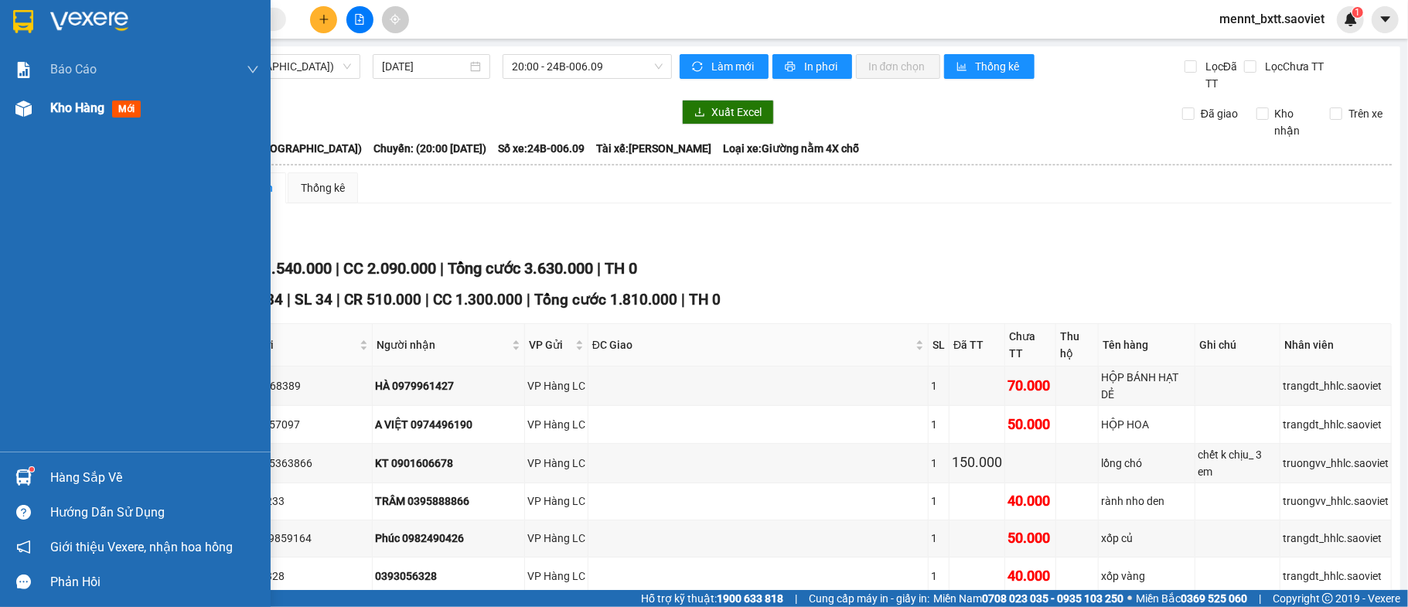
click at [79, 111] on span "Kho hàng" at bounding box center [77, 107] width 54 height 15
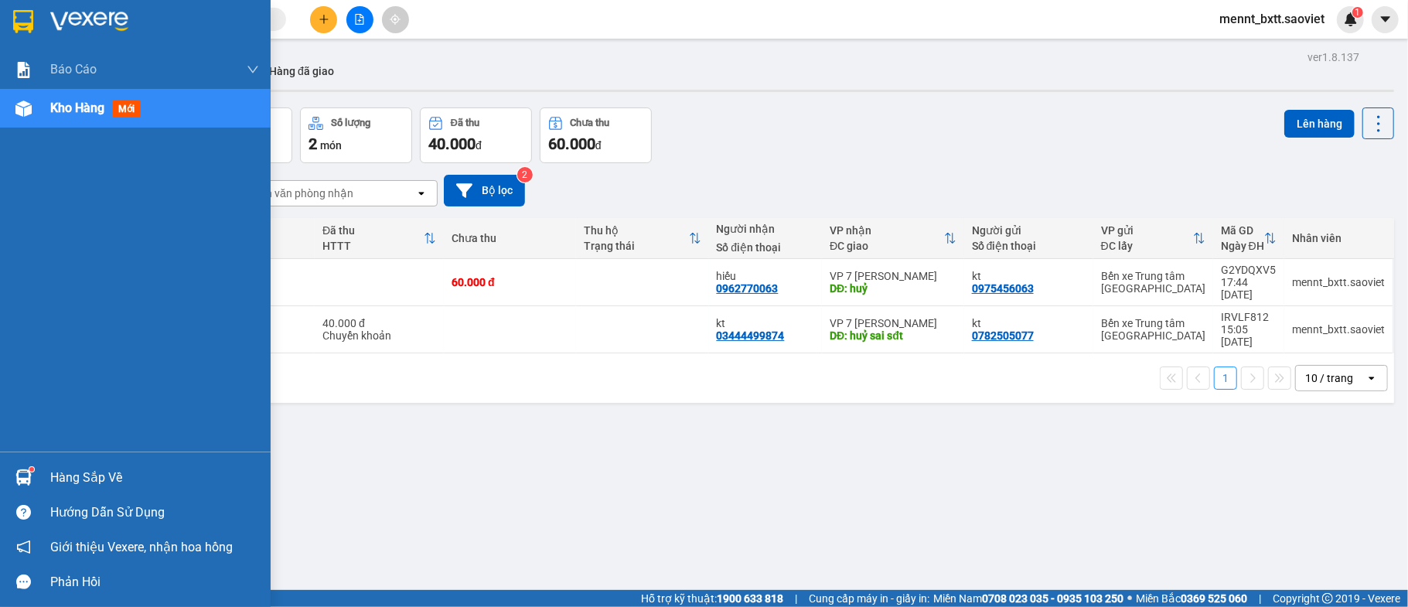
click at [79, 104] on span "Kho hàng" at bounding box center [77, 107] width 54 height 15
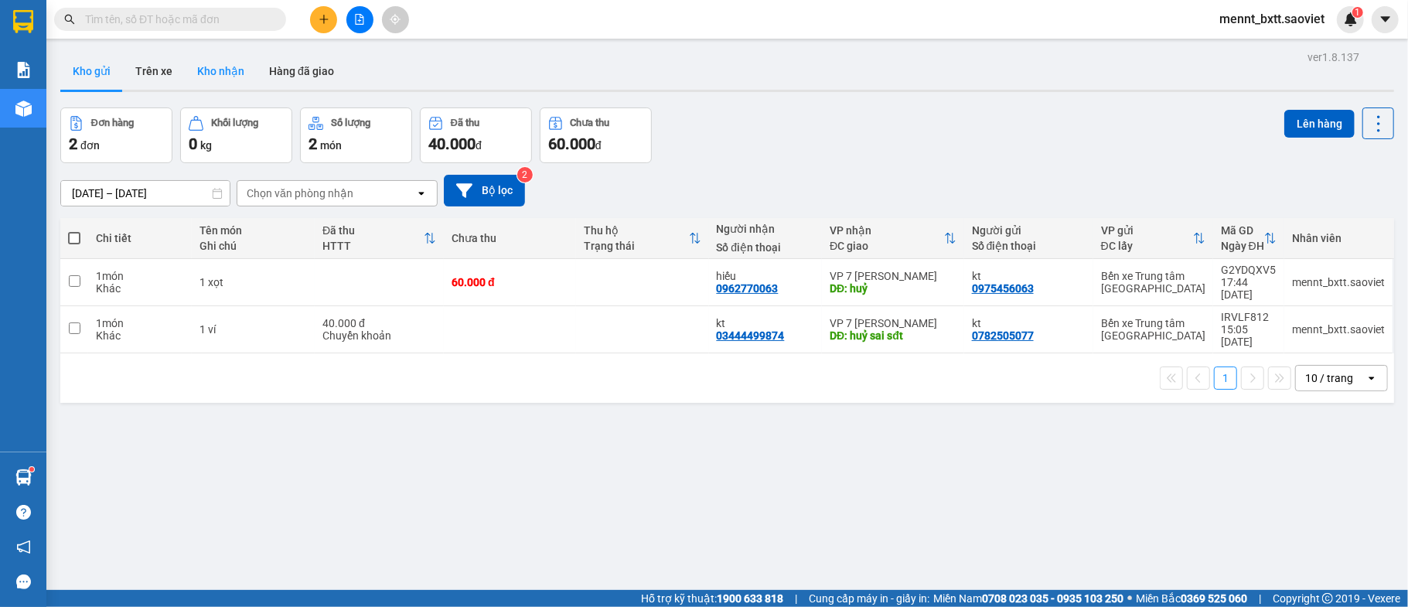
click at [223, 66] on button "Kho nhận" at bounding box center [221, 71] width 72 height 37
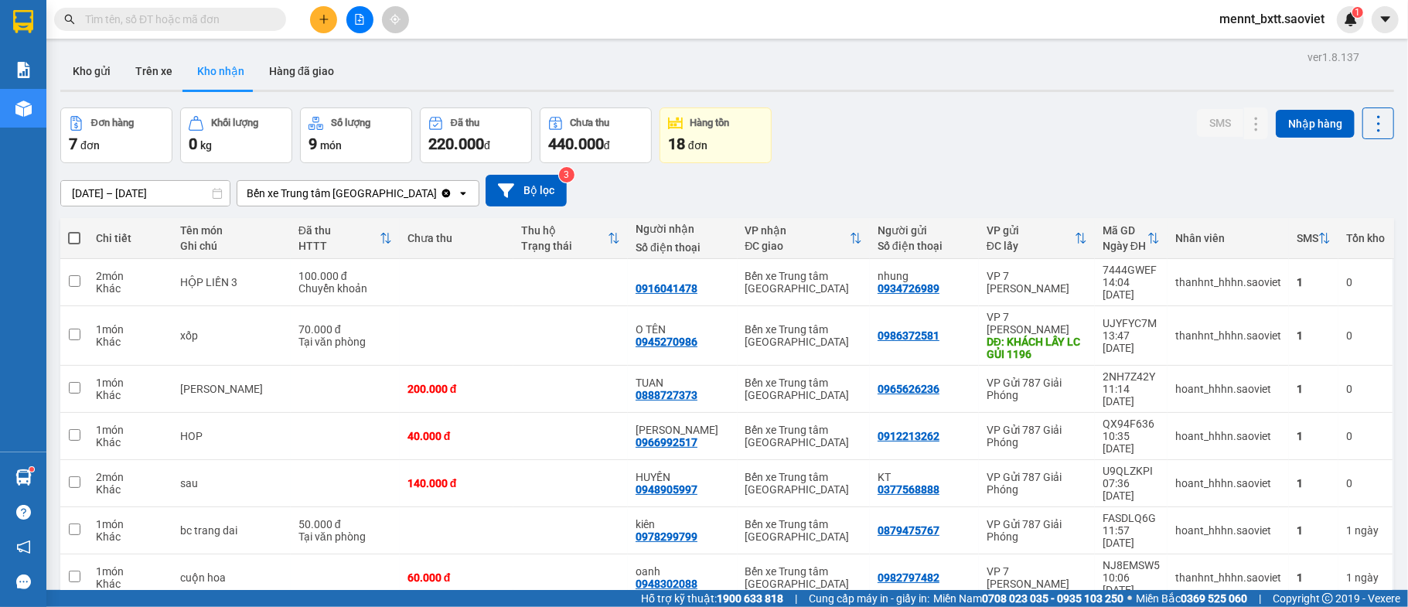
scroll to position [71, 0]
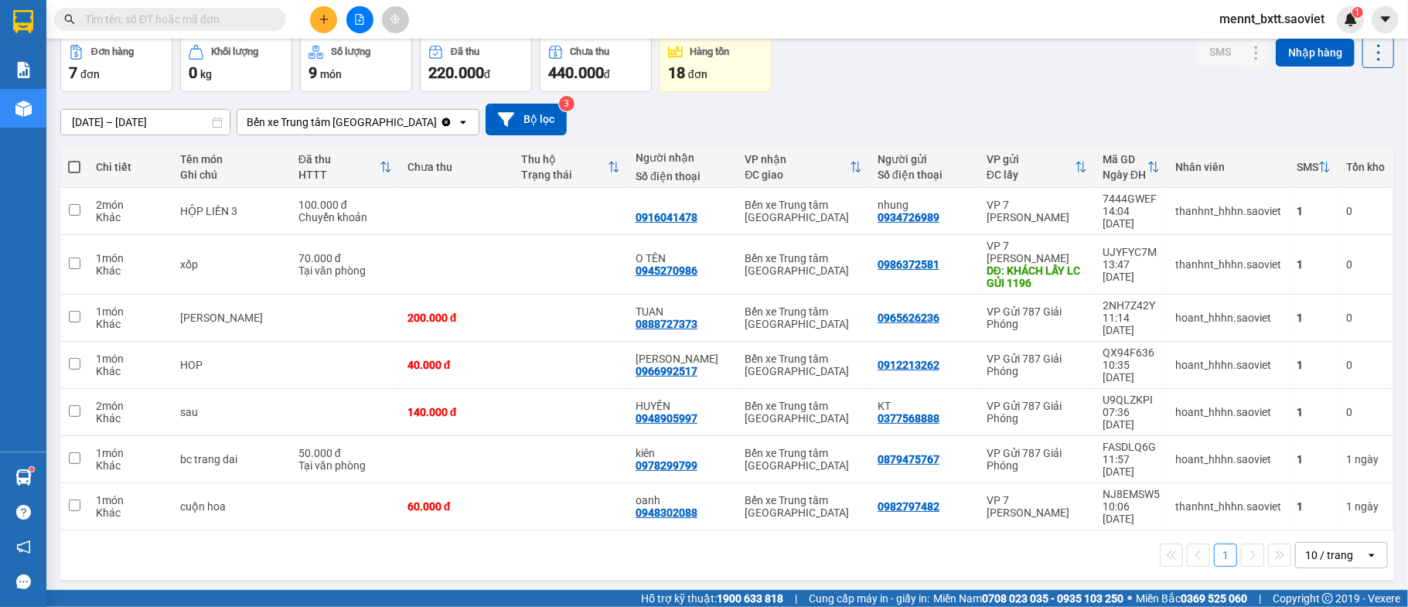
drag, startPoint x: 657, startPoint y: 535, endPoint x: 675, endPoint y: 536, distance: 17.8
click at [675, 536] on div "ver 1.8.137 Kho gửi Trên xe Kho nhận Hàng đã giao Đơn hàng 7 đơn Khối lượng 0 k…" at bounding box center [727, 280] width 1346 height 611
click at [676, 536] on div "ver 1.8.137 Kho gửi Trên xe Kho nhận Hàng đã giao Đơn hàng 7 đơn Khối lượng 0 k…" at bounding box center [727, 280] width 1346 height 611
click at [325, 20] on icon "plus" at bounding box center [323, 19] width 11 height 11
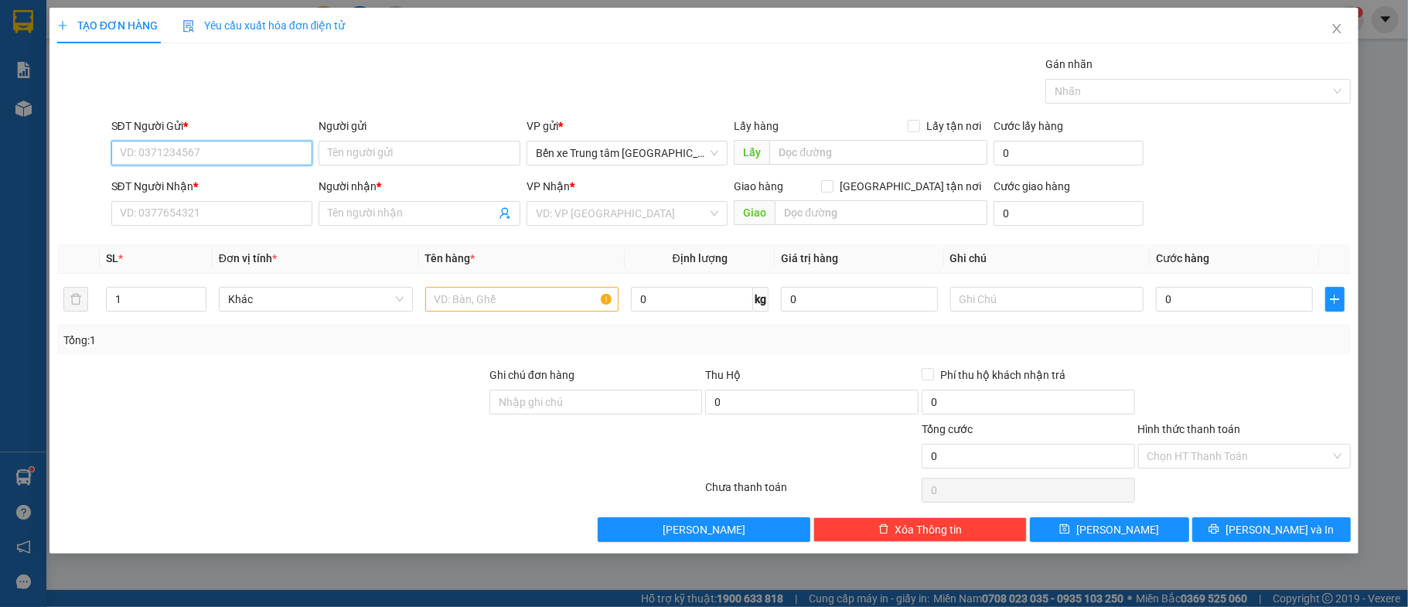
click at [125, 153] on input "SĐT Người Gửi *" at bounding box center [212, 153] width 202 height 25
type input "3"
click at [168, 155] on input "0378" at bounding box center [212, 153] width 202 height 25
click at [173, 152] on input "0378321" at bounding box center [212, 153] width 202 height 25
click at [190, 148] on input "0378321" at bounding box center [212, 153] width 202 height 25
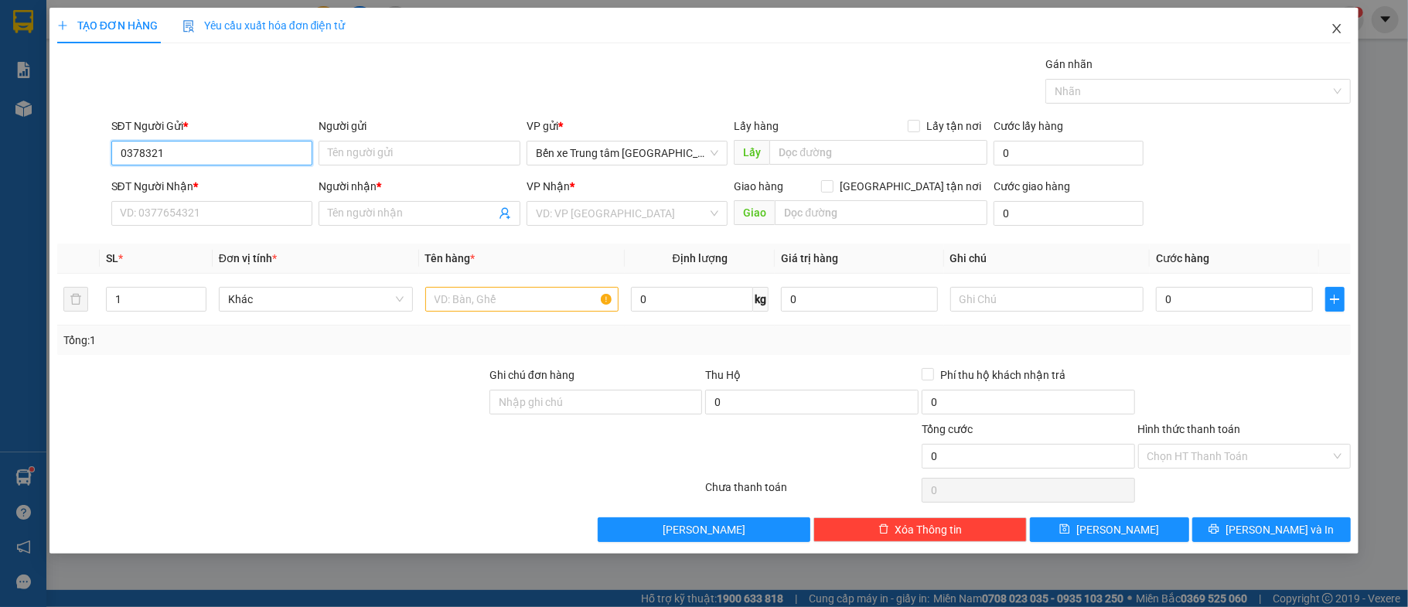
type input "0378321"
click at [1337, 28] on icon "close" at bounding box center [1336, 28] width 12 height 12
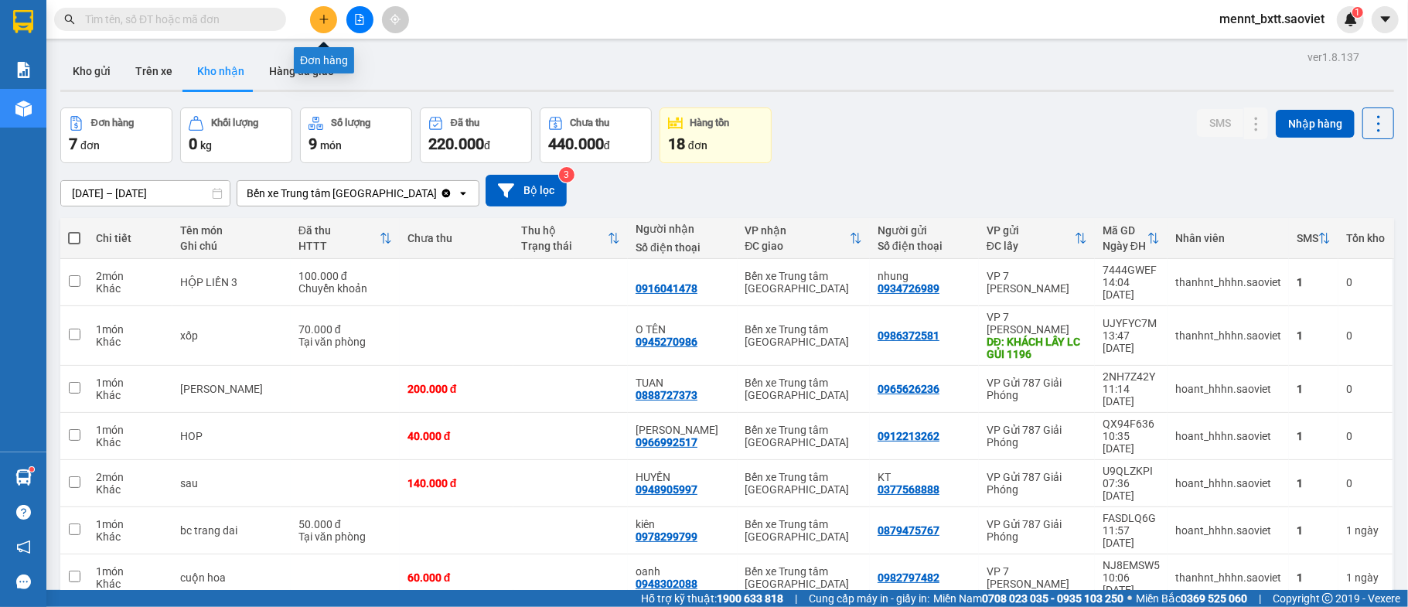
click at [326, 11] on button at bounding box center [323, 19] width 27 height 27
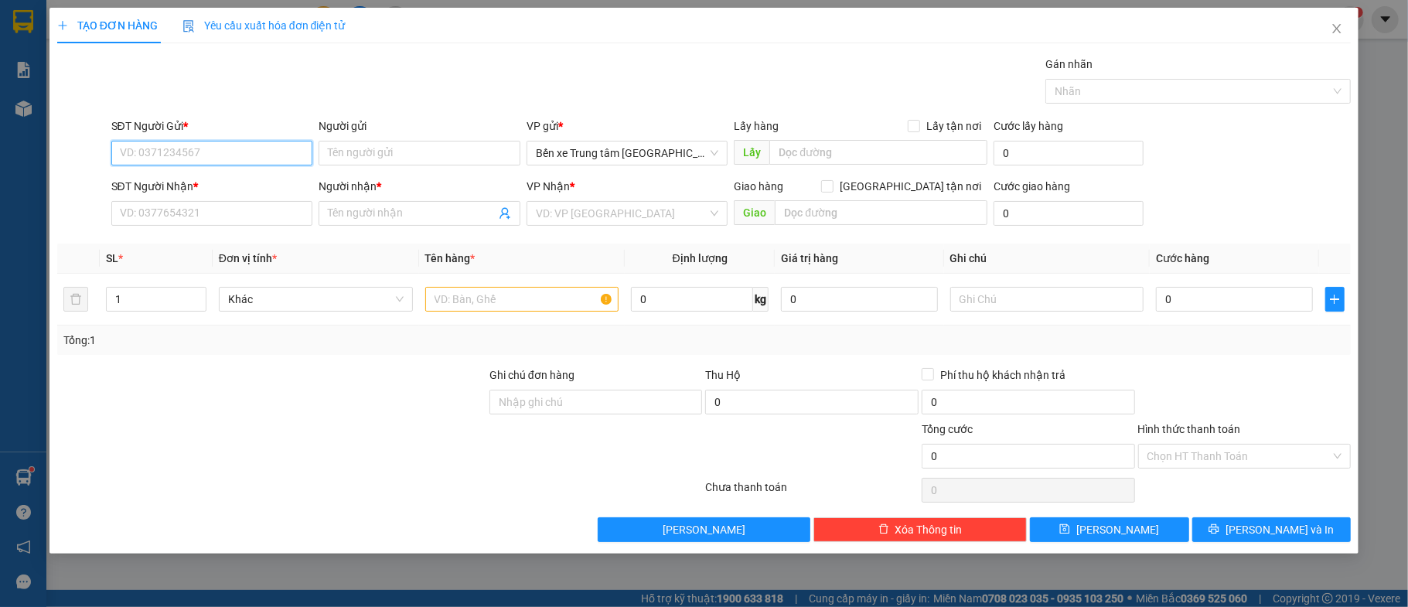
click at [130, 153] on input "SĐT Người Gửi *" at bounding box center [212, 153] width 202 height 25
click at [212, 153] on input "0378321" at bounding box center [212, 153] width 202 height 25
click at [211, 183] on div "0378312820 - c mai lê" at bounding box center [212, 184] width 183 height 17
type input "0378312820"
type input "c mai lê"
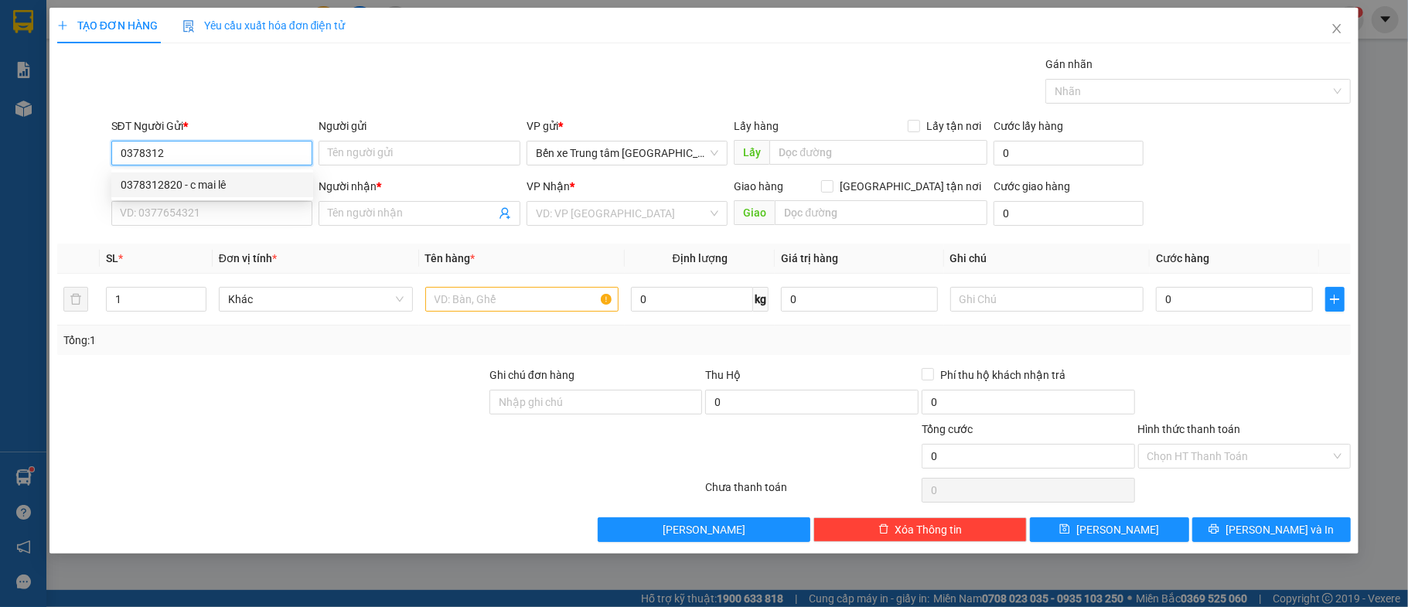
type input "0961811738"
type input "C TRANG"
type input "0378312820"
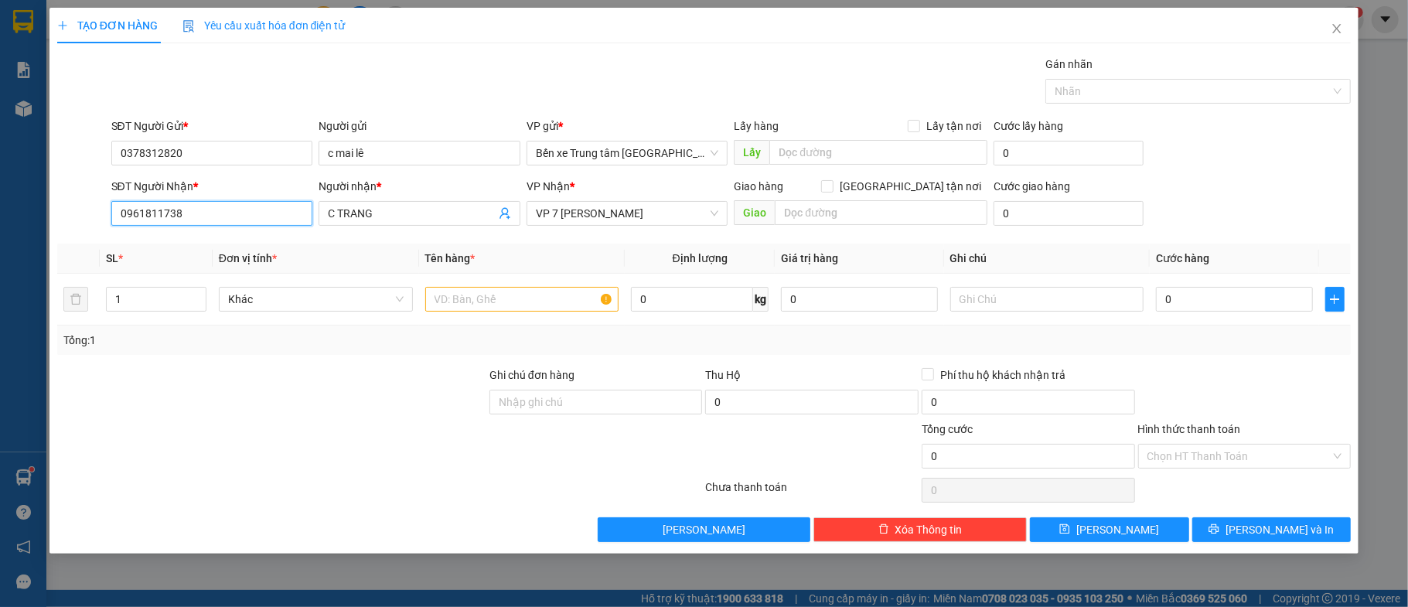
click at [211, 217] on input "0961811738" at bounding box center [212, 213] width 202 height 25
drag, startPoint x: 209, startPoint y: 208, endPoint x: 103, endPoint y: 206, distance: 105.9
click at [103, 206] on div "SĐT Người Nhận * 0961811738 Người nhận * C TRANG VP Nhận * VP 7 [PERSON_NAME] G…" at bounding box center [704, 205] width 1297 height 54
click at [103, 206] on div at bounding box center [83, 205] width 54 height 54
drag, startPoint x: 202, startPoint y: 216, endPoint x: 0, endPoint y: 144, distance: 214.4
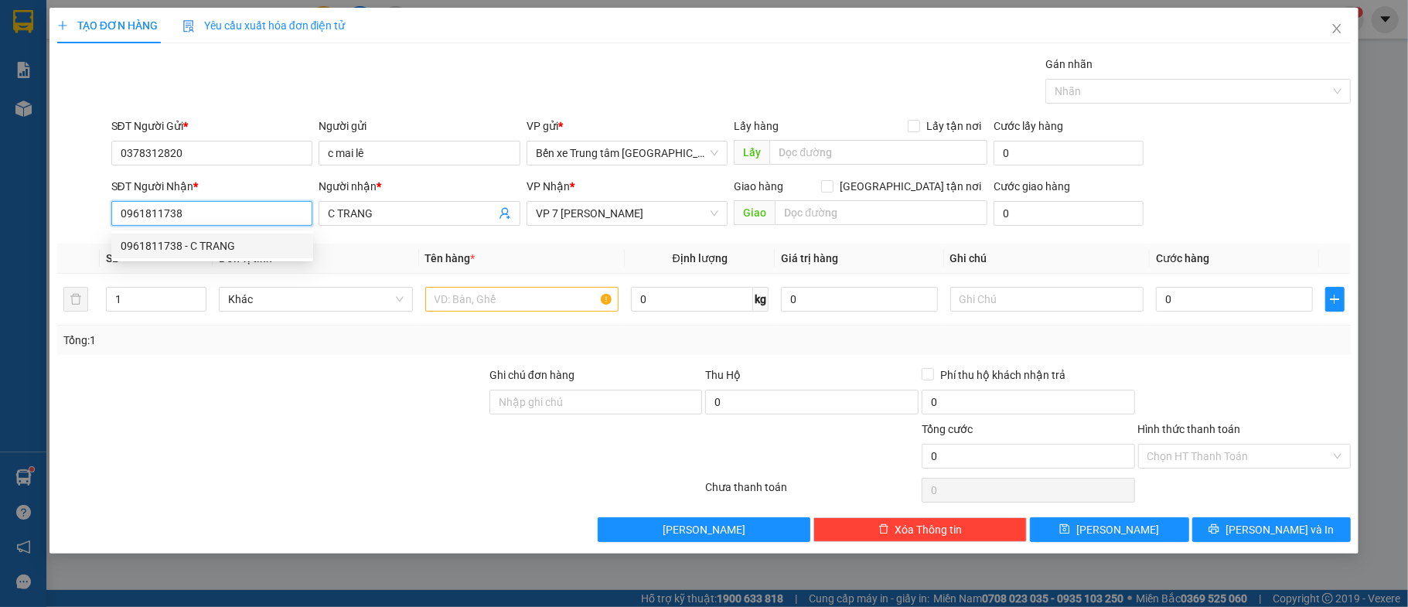
click at [0, 144] on div "TẠO ĐƠN HÀNG Yêu cầu xuất hóa đơn điện tử Transit Pickup Surcharge Ids Transit …" at bounding box center [704, 303] width 1408 height 607
drag, startPoint x: 182, startPoint y: 214, endPoint x: 110, endPoint y: 221, distance: 73.0
click at [111, 221] on input "0961811738" at bounding box center [212, 213] width 202 height 25
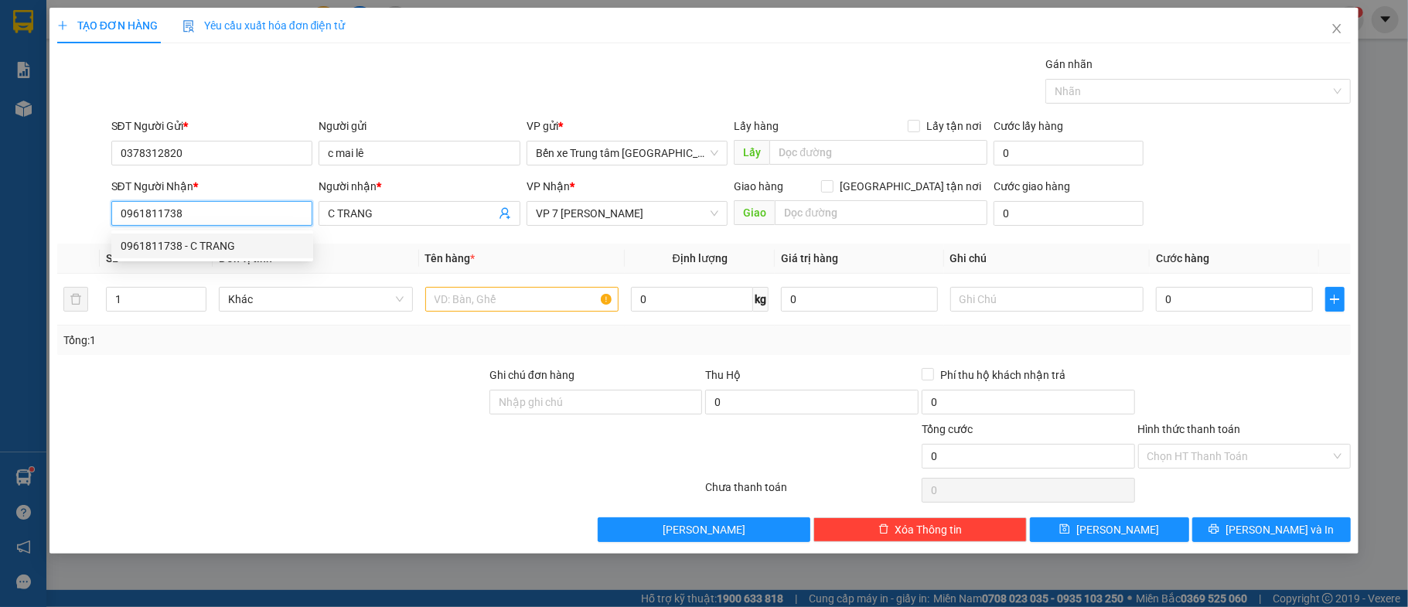
drag, startPoint x: 195, startPoint y: 213, endPoint x: 113, endPoint y: 211, distance: 82.0
click at [113, 211] on input "0961811738" at bounding box center [212, 213] width 202 height 25
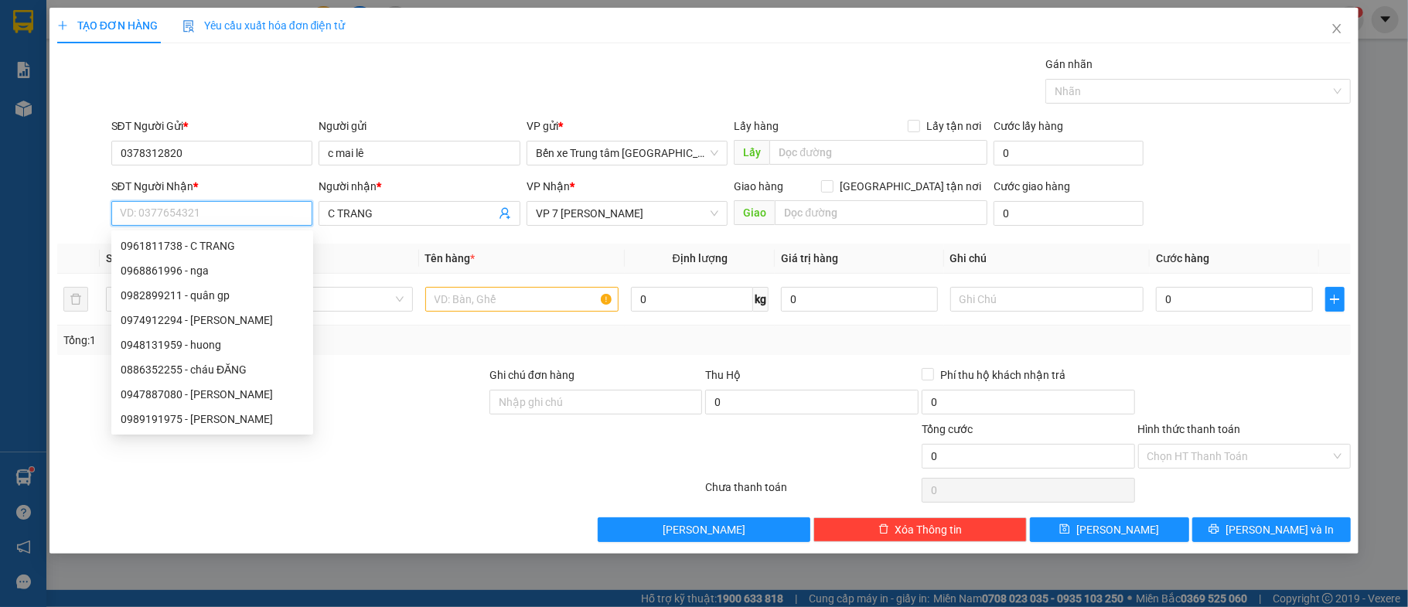
click at [127, 205] on input "SĐT Người Nhận *" at bounding box center [212, 213] width 202 height 25
click at [173, 322] on div "0974912294 - [PERSON_NAME]" at bounding box center [212, 320] width 183 height 17
type input "0974912294"
type input "[PERSON_NAME]"
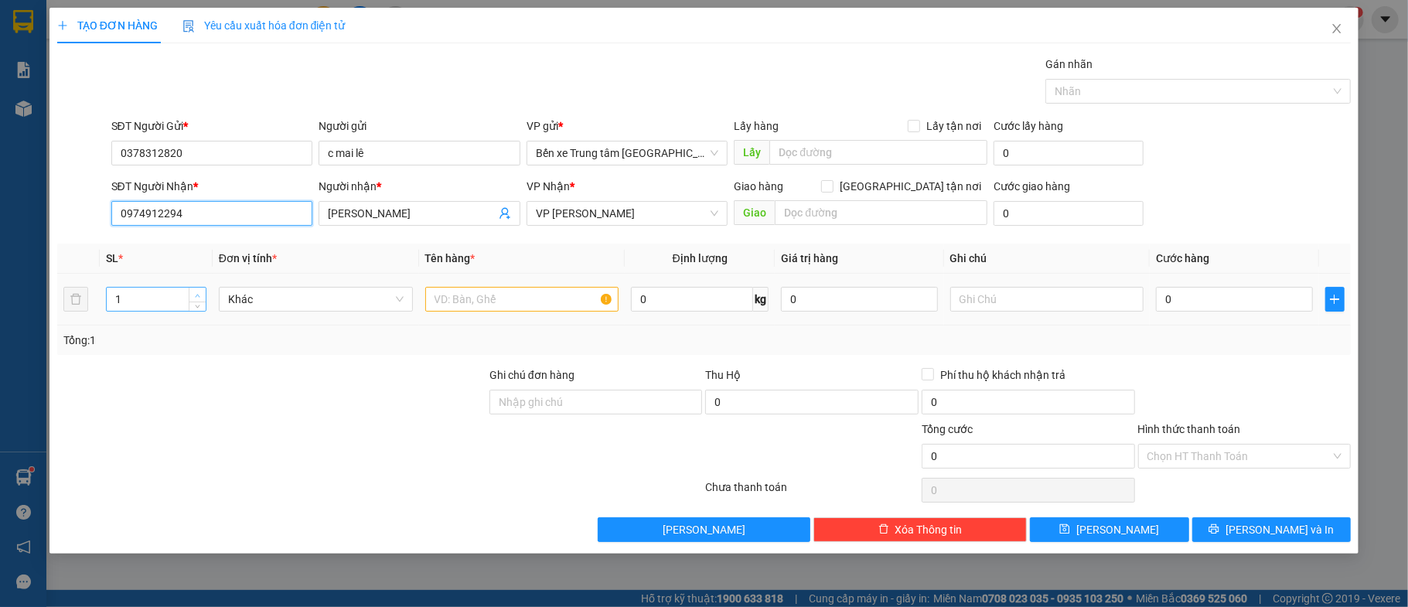
type input "0974912294"
click at [198, 292] on span "up" at bounding box center [197, 295] width 9 height 9
type input "3"
click at [198, 292] on span "up" at bounding box center [197, 295] width 9 height 9
click at [458, 298] on input "text" at bounding box center [522, 299] width 194 height 25
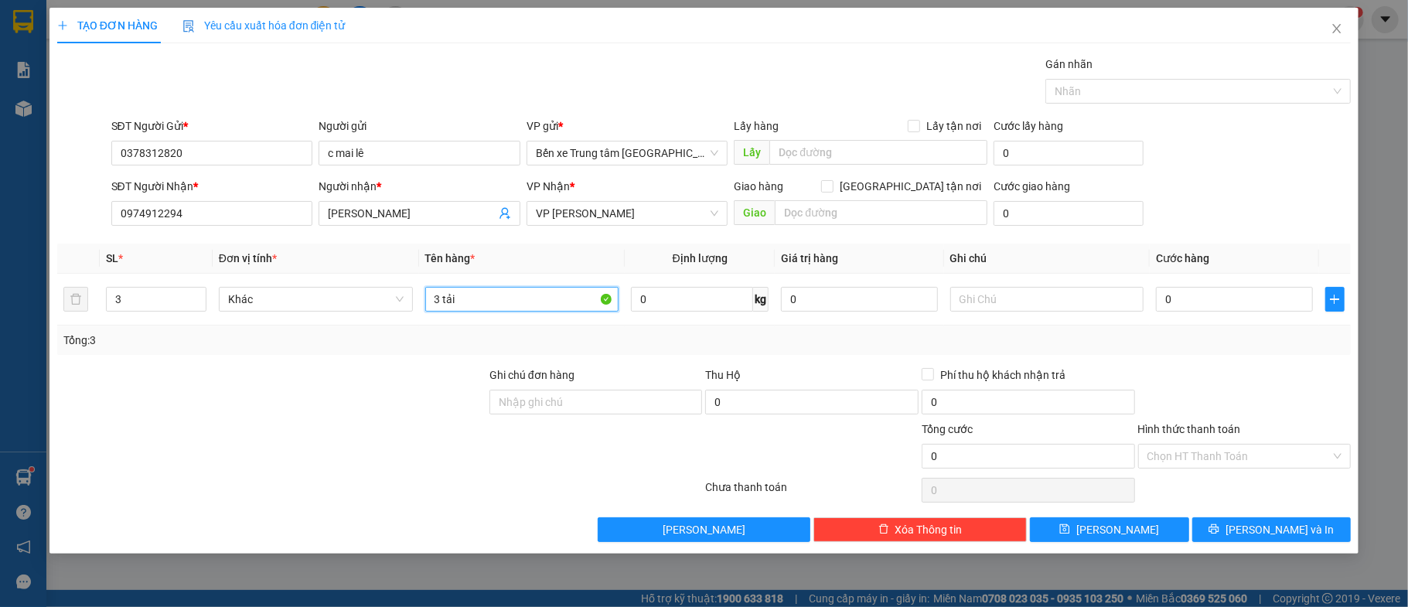
type input "3 tải"
click at [385, 439] on div at bounding box center [272, 448] width 432 height 54
click at [1184, 303] on input "0" at bounding box center [1234, 299] width 156 height 25
type input "2"
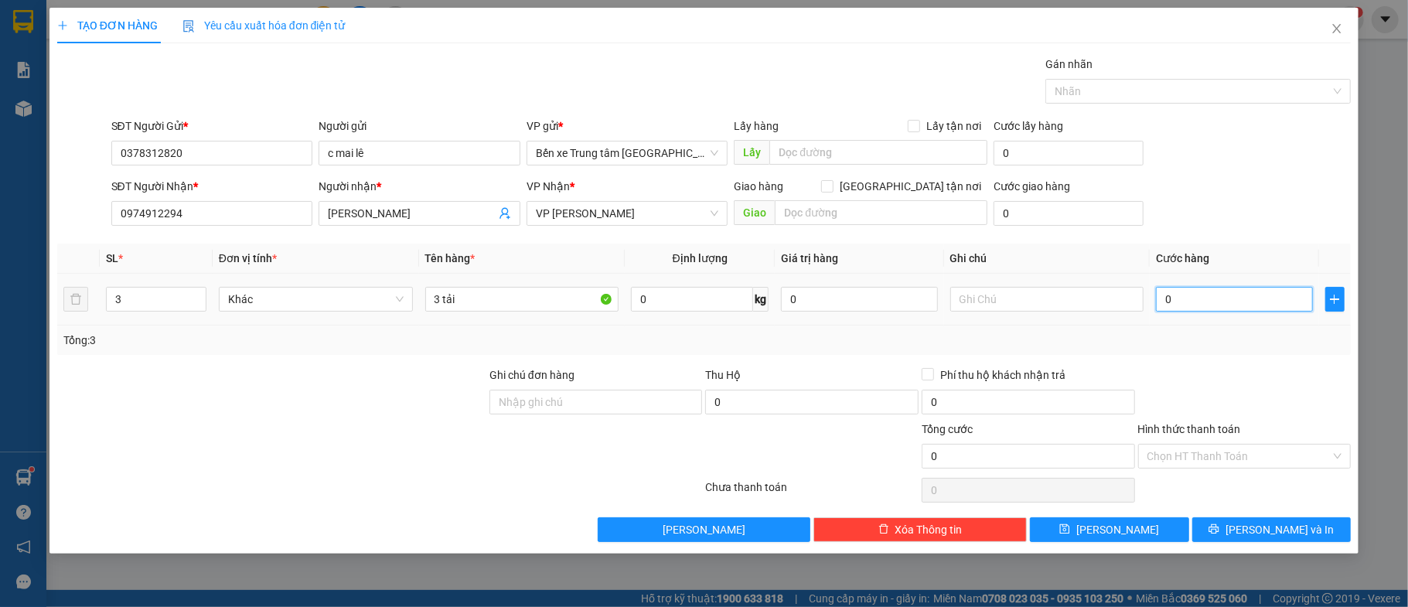
type input "2"
type input "21"
type input "210"
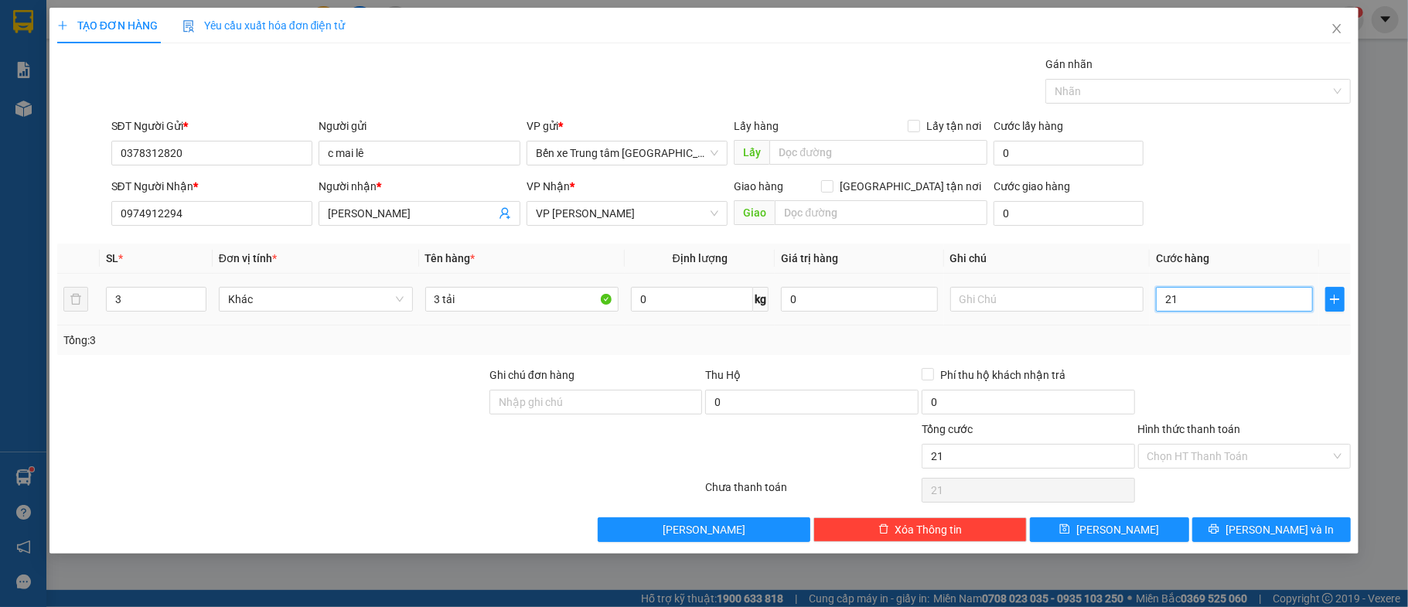
type input "210"
type input "210.000"
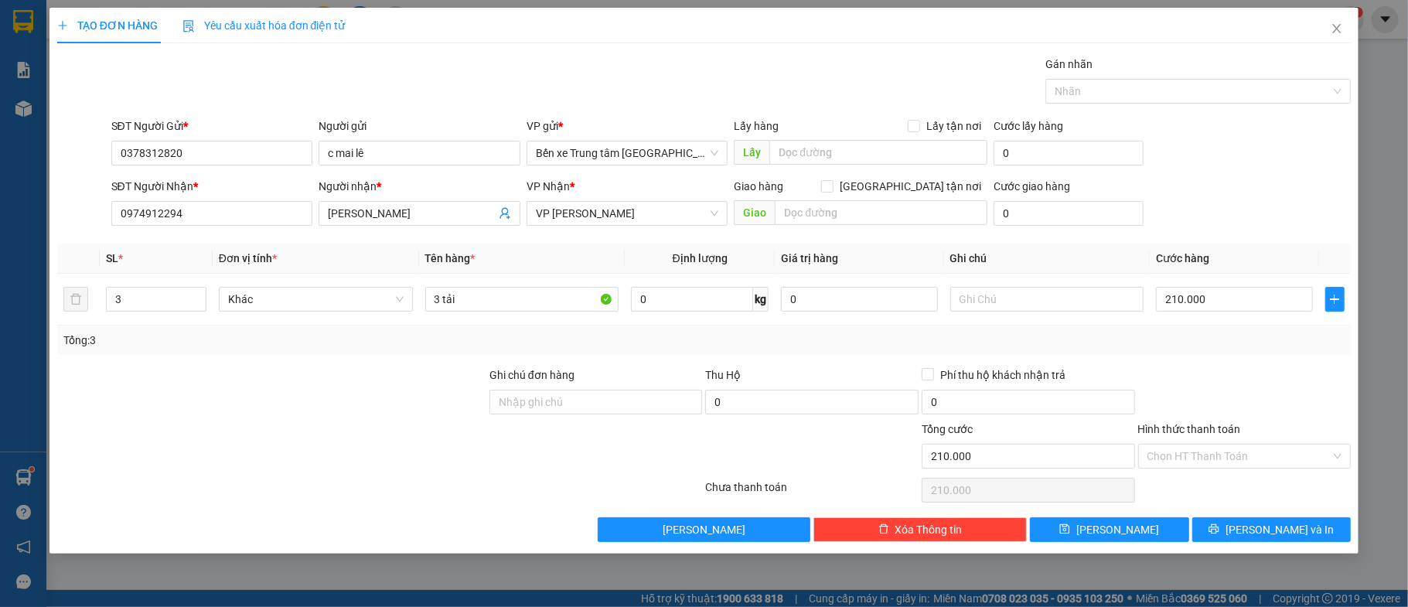
click at [1231, 366] on div "Transit Pickup Surcharge Ids Transit Deliver Surcharge Ids Transit Deliver Surc…" at bounding box center [704, 299] width 1294 height 486
click at [1284, 533] on span "[PERSON_NAME] và In" at bounding box center [1279, 529] width 108 height 17
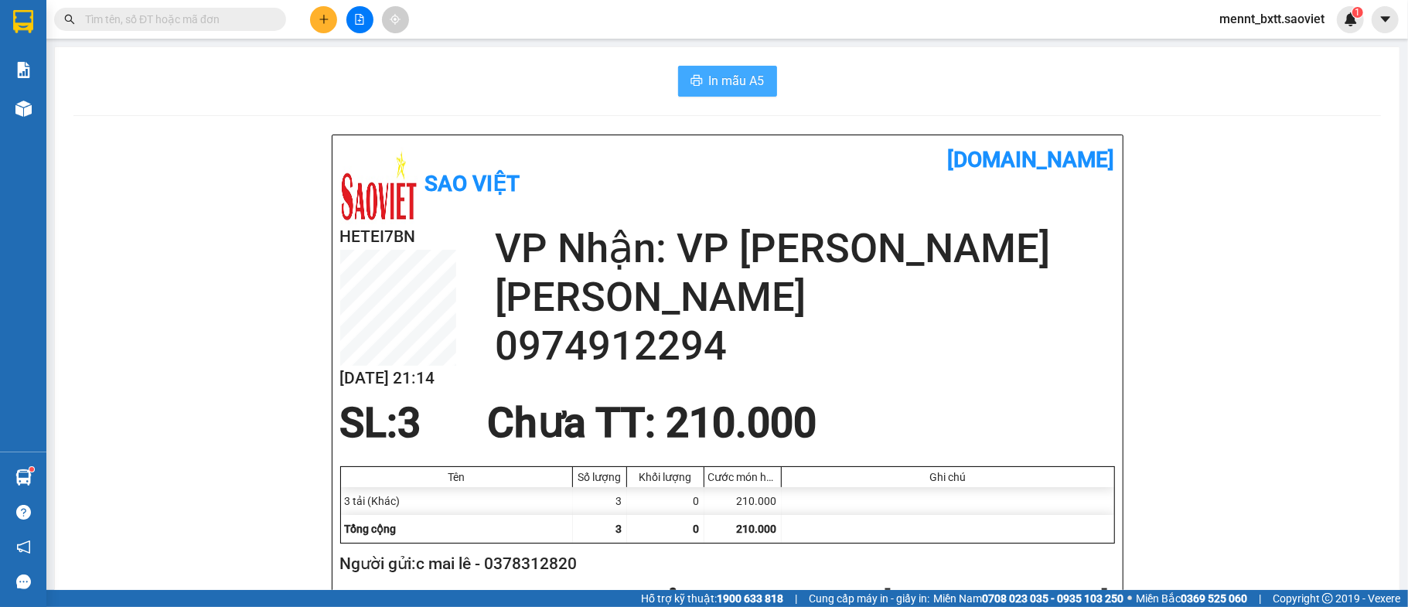
click at [709, 79] on span "In mẫu A5" at bounding box center [737, 80] width 56 height 19
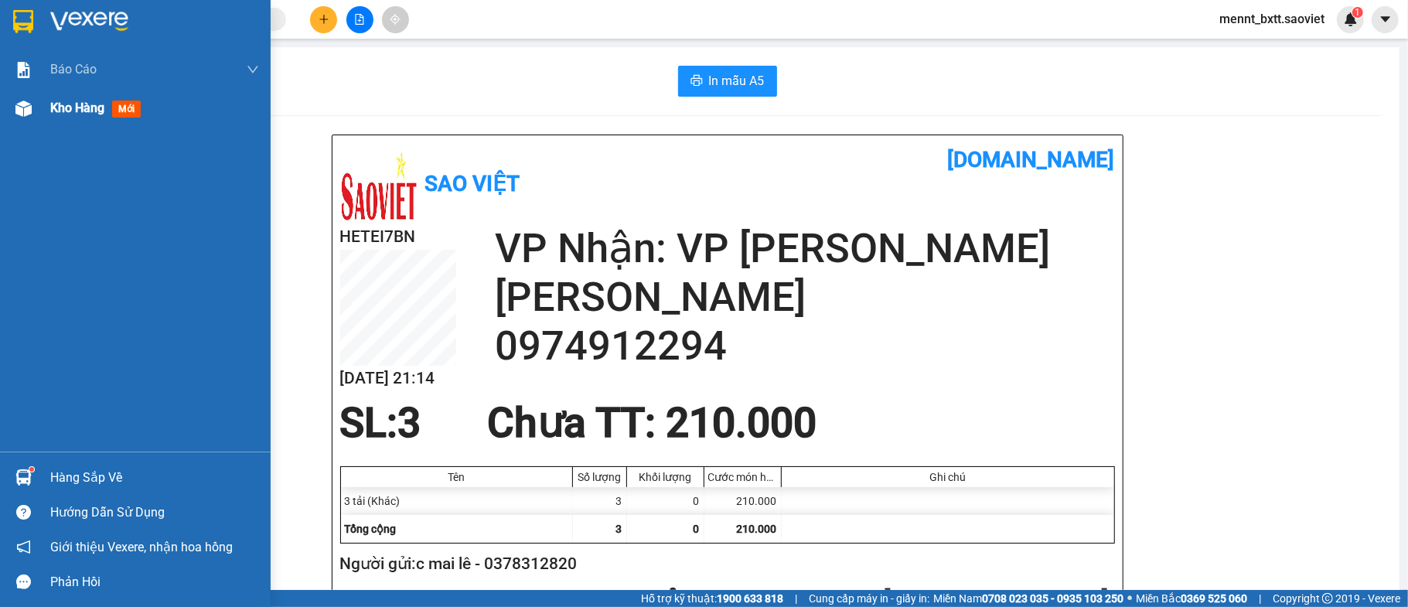
click at [71, 109] on span "Kho hàng" at bounding box center [77, 107] width 54 height 15
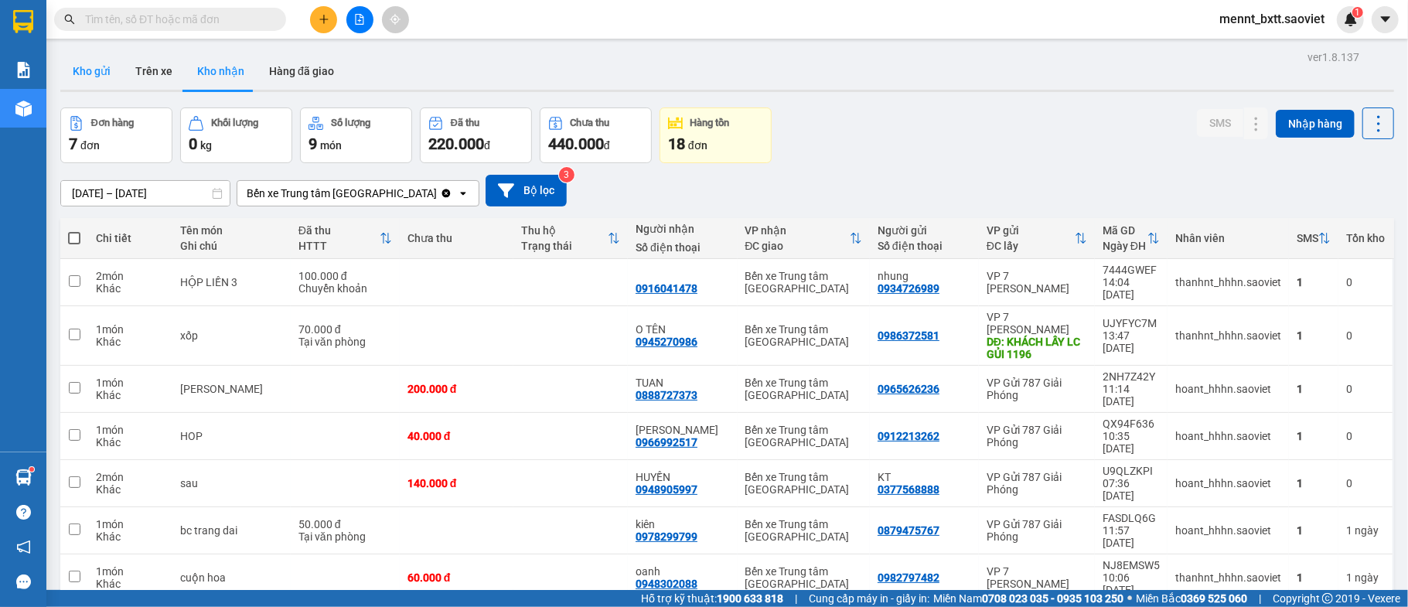
click at [94, 70] on button "Kho gửi" at bounding box center [91, 71] width 63 height 37
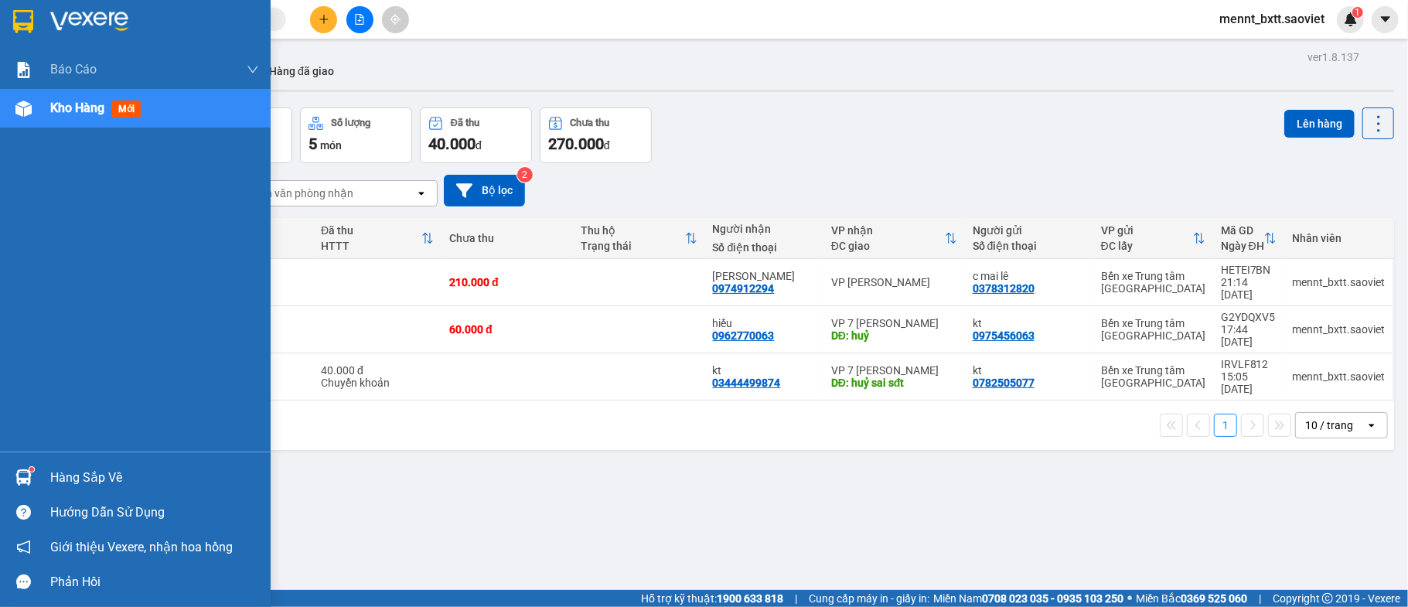
click at [73, 102] on span "Kho hàng" at bounding box center [77, 107] width 54 height 15
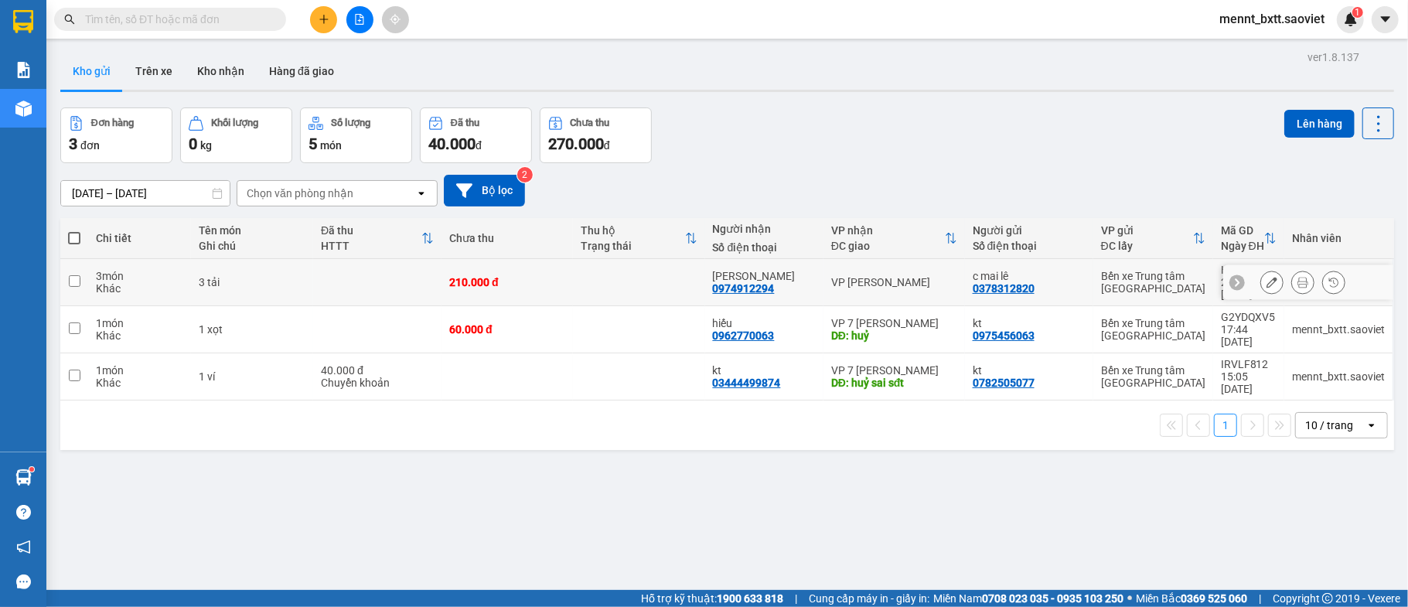
click at [603, 276] on td at bounding box center [638, 282] width 131 height 47
checkbox input "true"
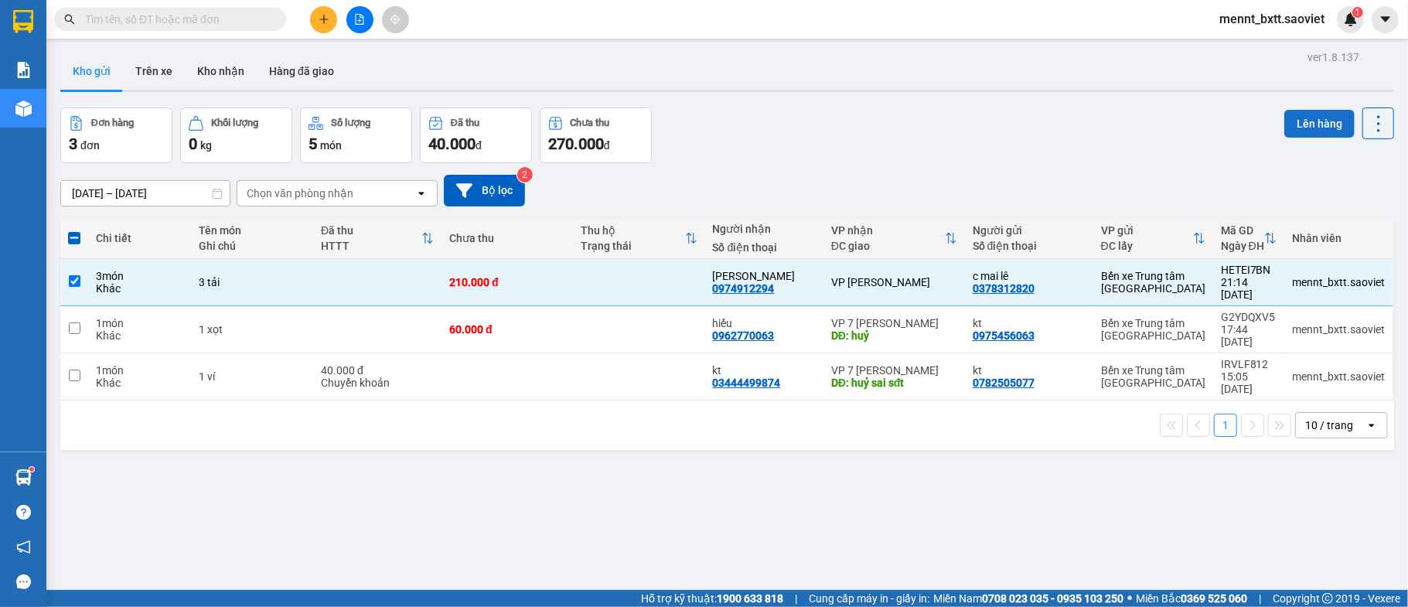
click at [1285, 115] on button "Lên hàng" at bounding box center [1319, 124] width 70 height 28
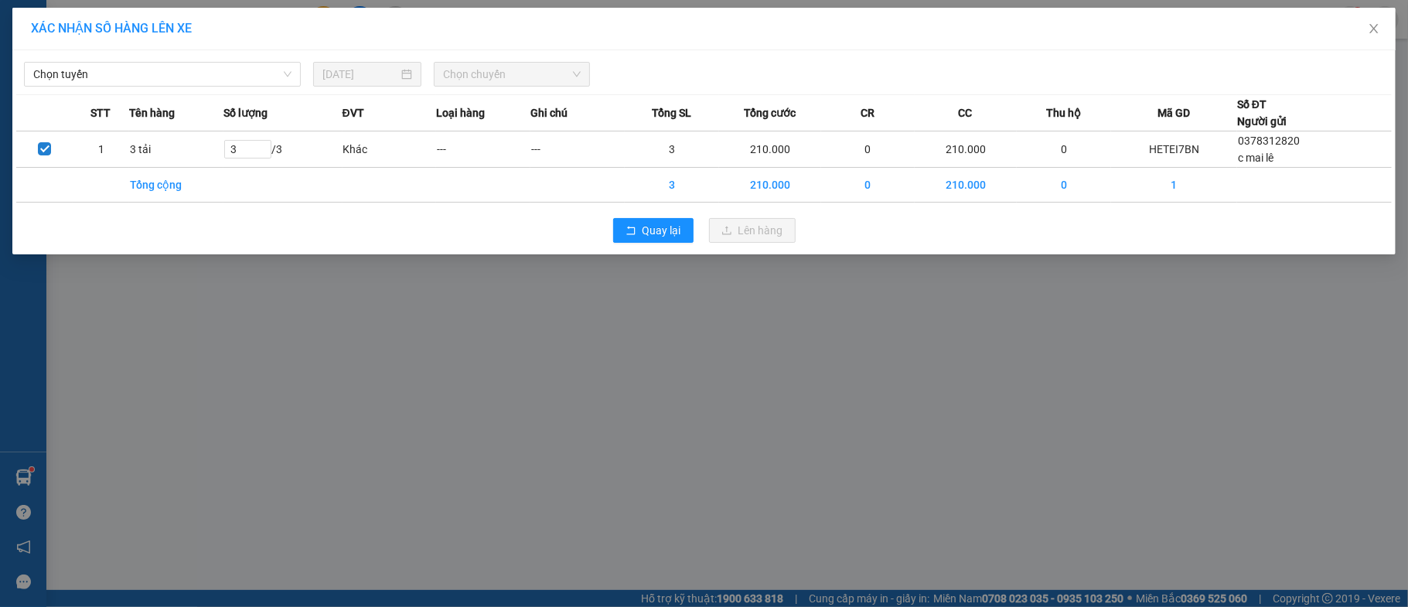
click at [186, 339] on div "XÁC NHẬN SỐ HÀNG LÊN XE Chọn tuyến [DATE] Chọn chuyến STT Tên hàng Số lượng ĐVT…" at bounding box center [704, 303] width 1408 height 607
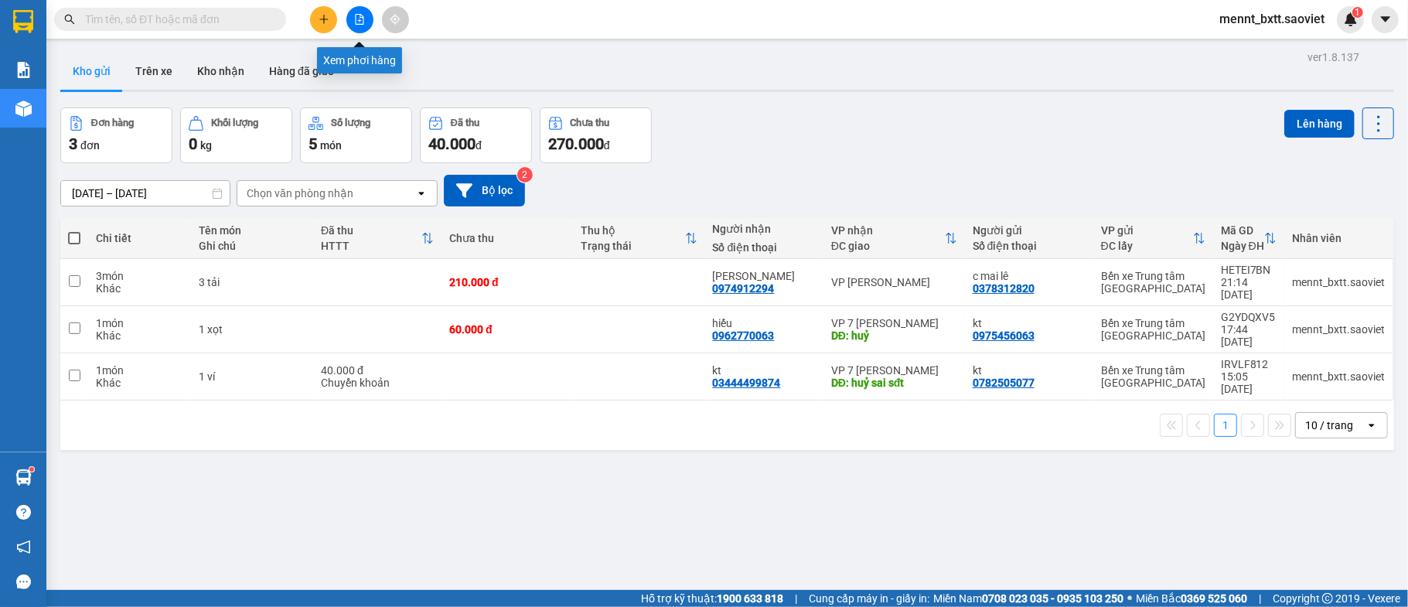
click at [356, 14] on icon "file-add" at bounding box center [360, 19] width 9 height 11
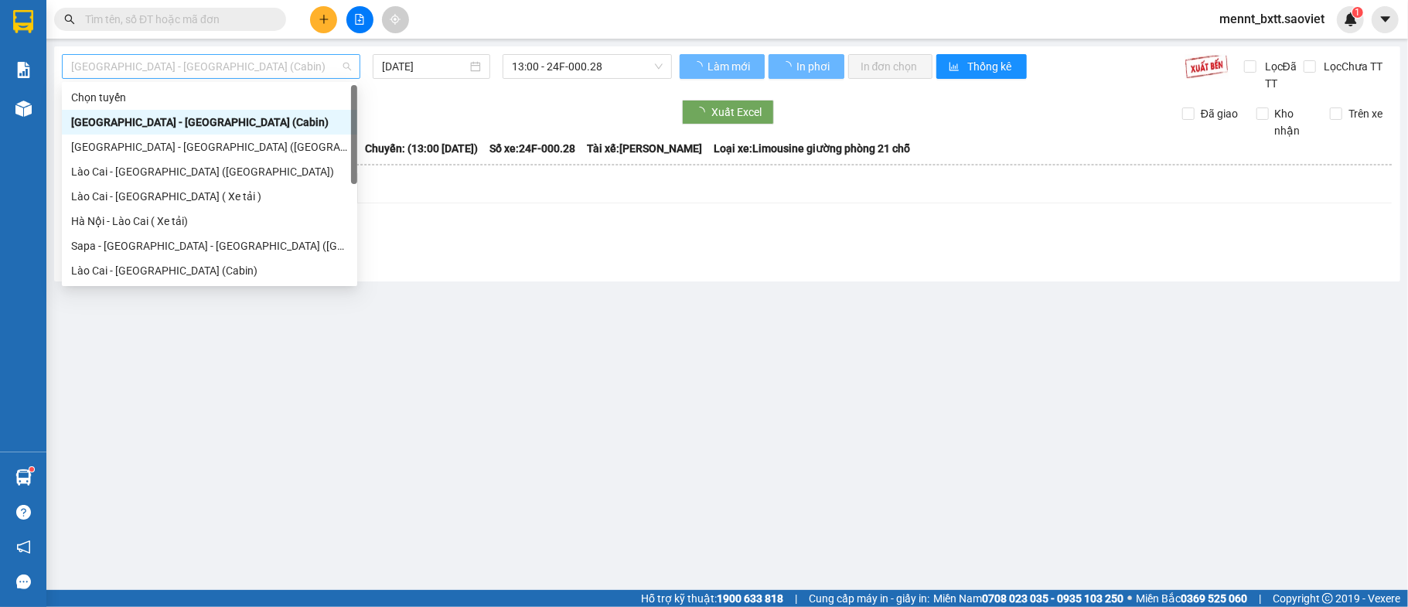
click at [260, 66] on span "[GEOGRAPHIC_DATA] - [GEOGRAPHIC_DATA] (Cabin)" at bounding box center [211, 66] width 280 height 23
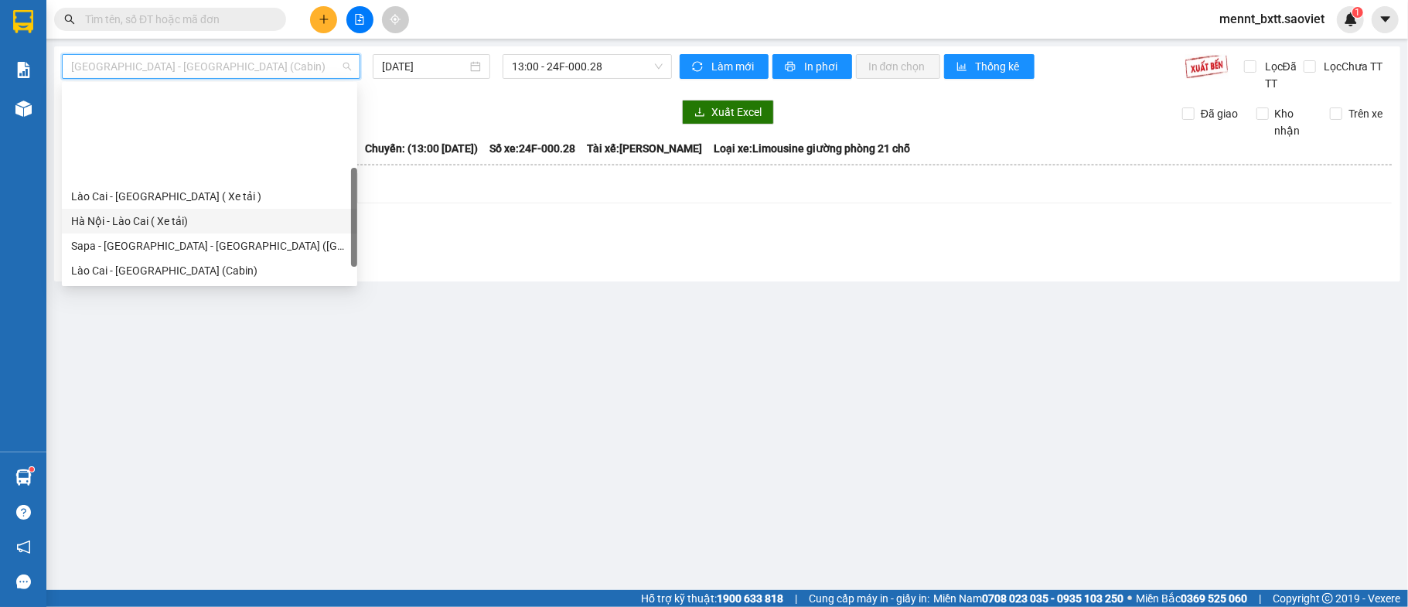
scroll to position [124, 0]
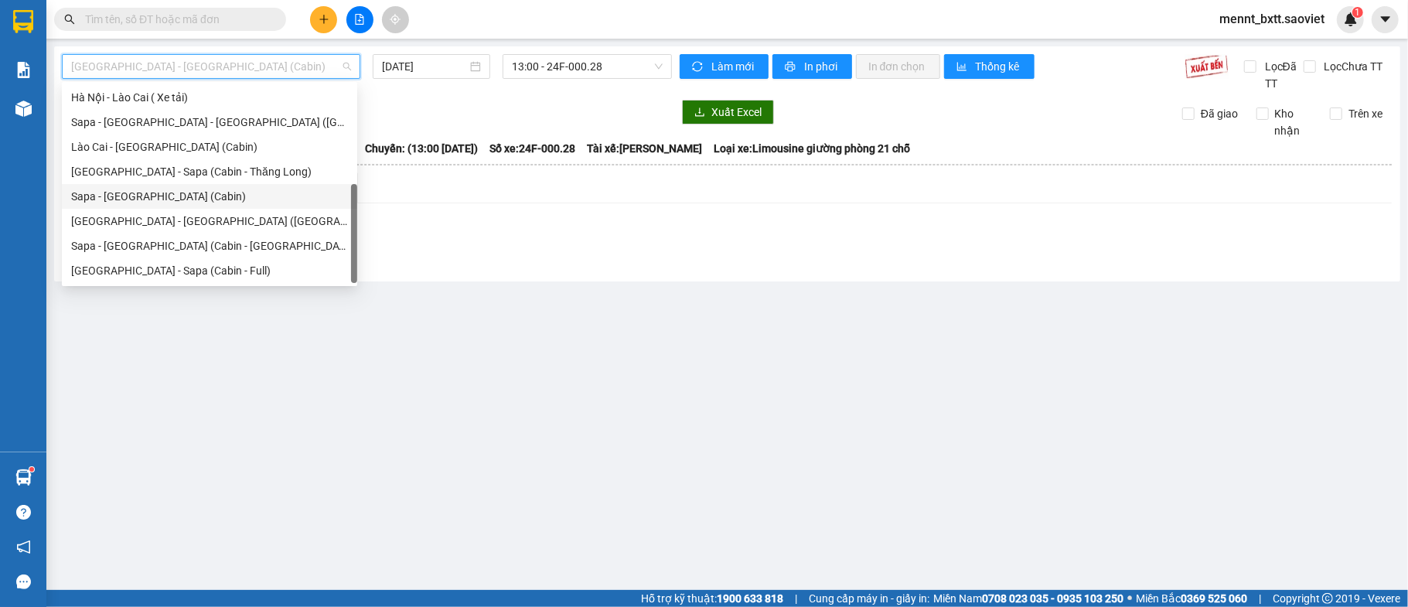
click at [207, 203] on div "Sapa - [GEOGRAPHIC_DATA] (Cabin)" at bounding box center [209, 196] width 277 height 17
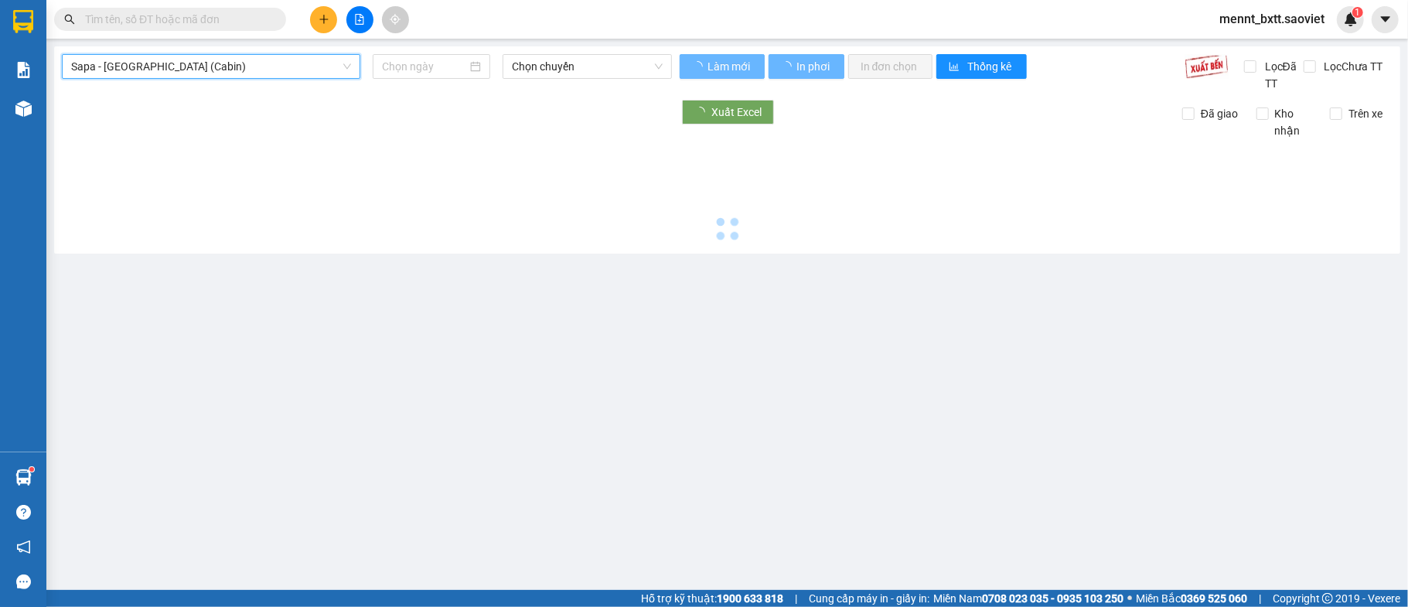
type input "[DATE]"
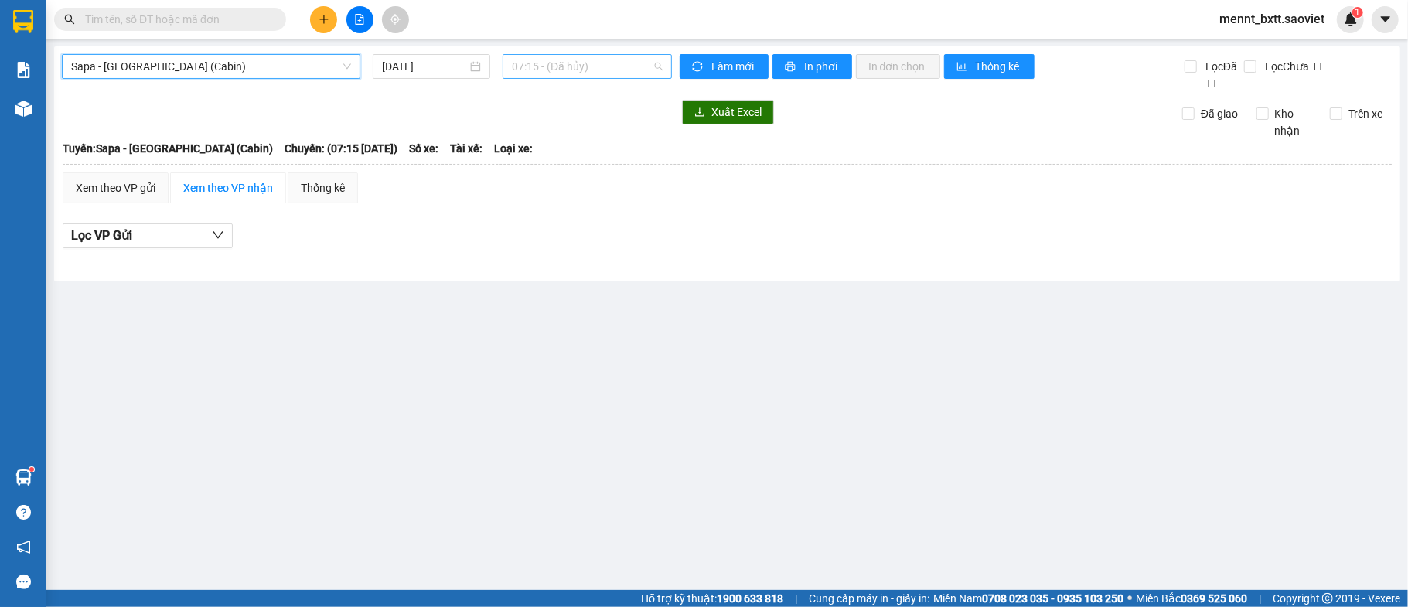
click at [530, 68] on span "07:15 - (Đã hủy)" at bounding box center [587, 66] width 151 height 23
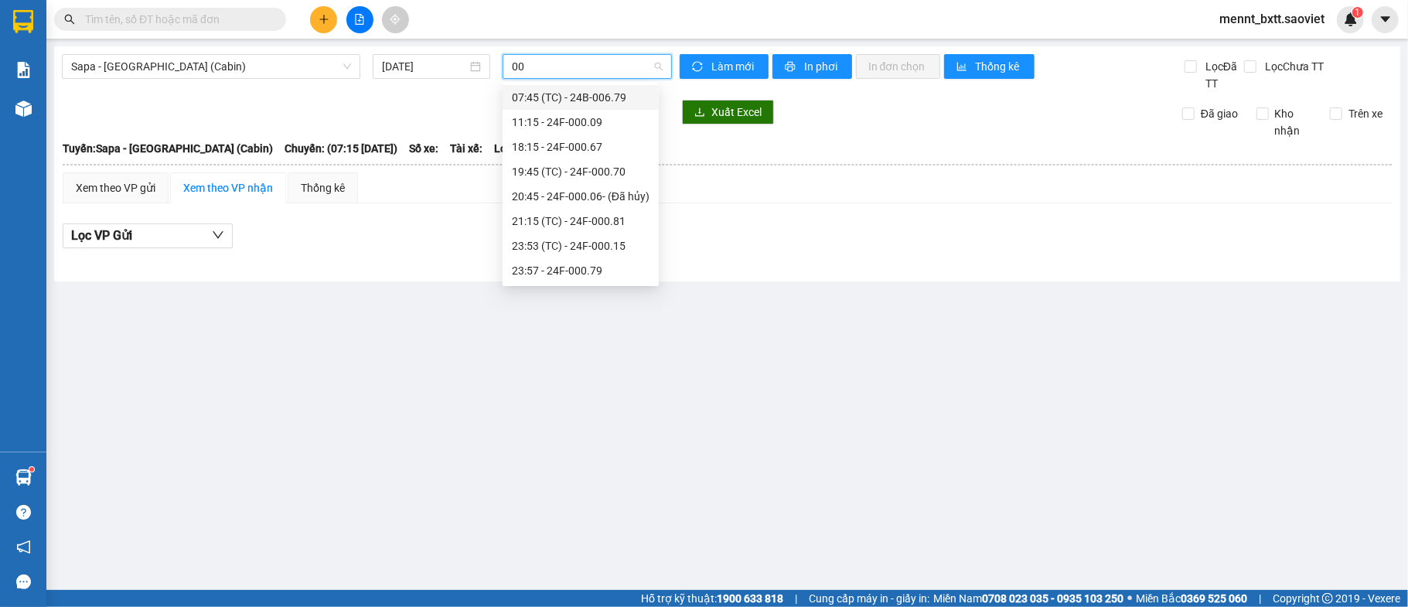
type input "008"
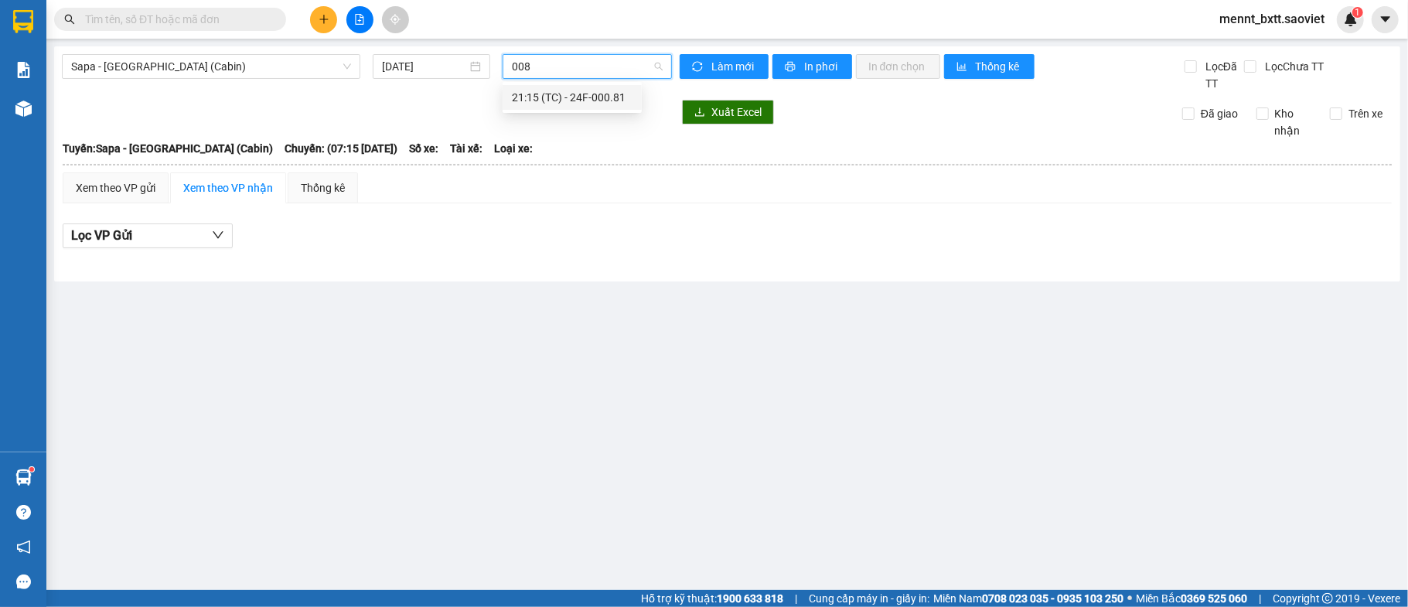
drag, startPoint x: 606, startPoint y: 84, endPoint x: 606, endPoint y: 94, distance: 10.0
click at [606, 90] on div "21:15 (TC) - 24F-000.81" at bounding box center [571, 97] width 139 height 25
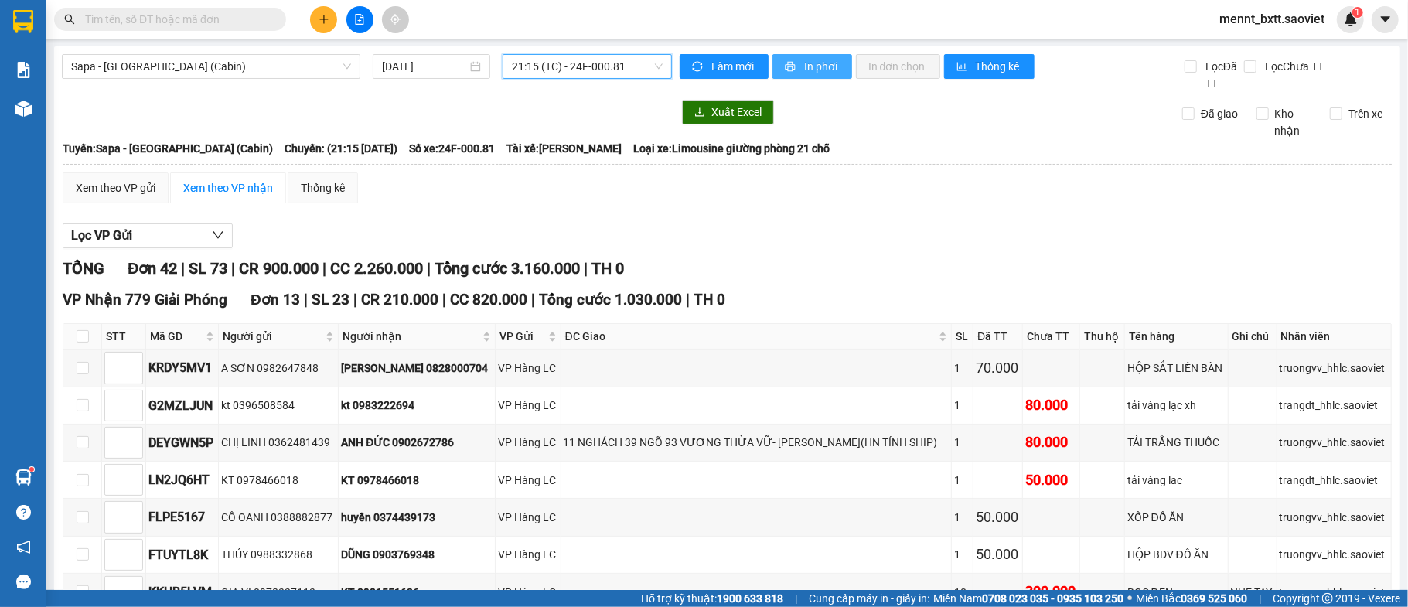
click at [818, 63] on span "In phơi" at bounding box center [822, 66] width 36 height 17
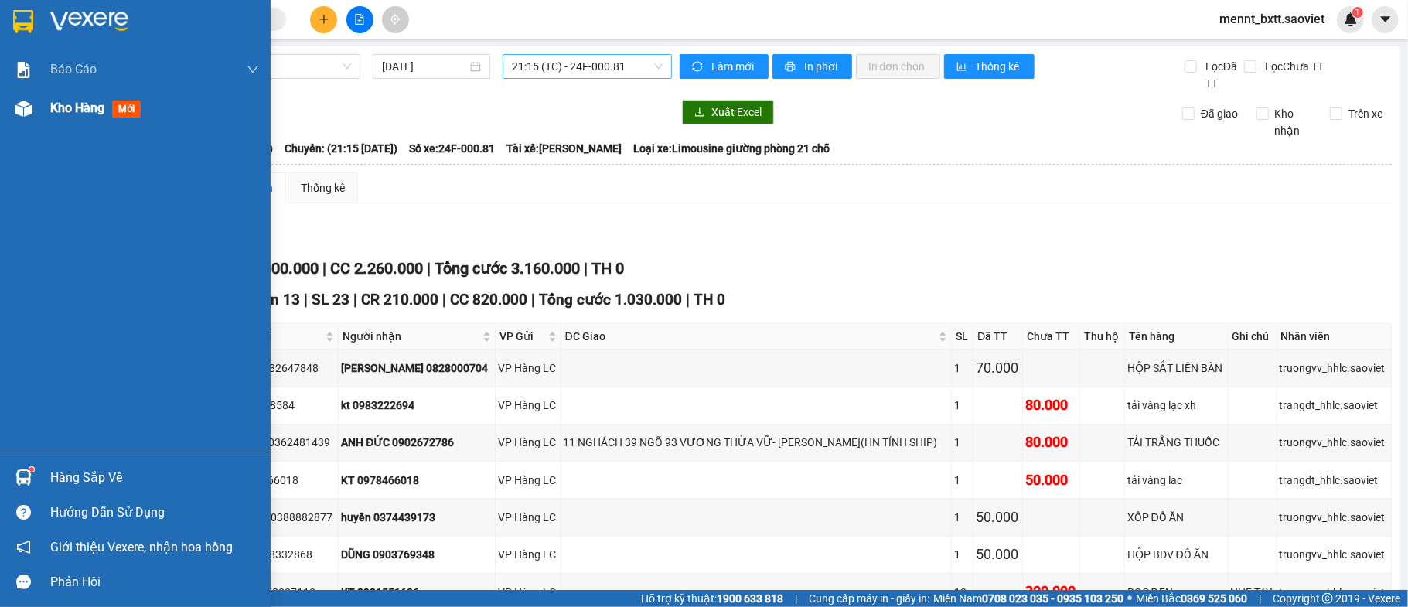
click at [56, 113] on span "Kho hàng" at bounding box center [77, 107] width 54 height 15
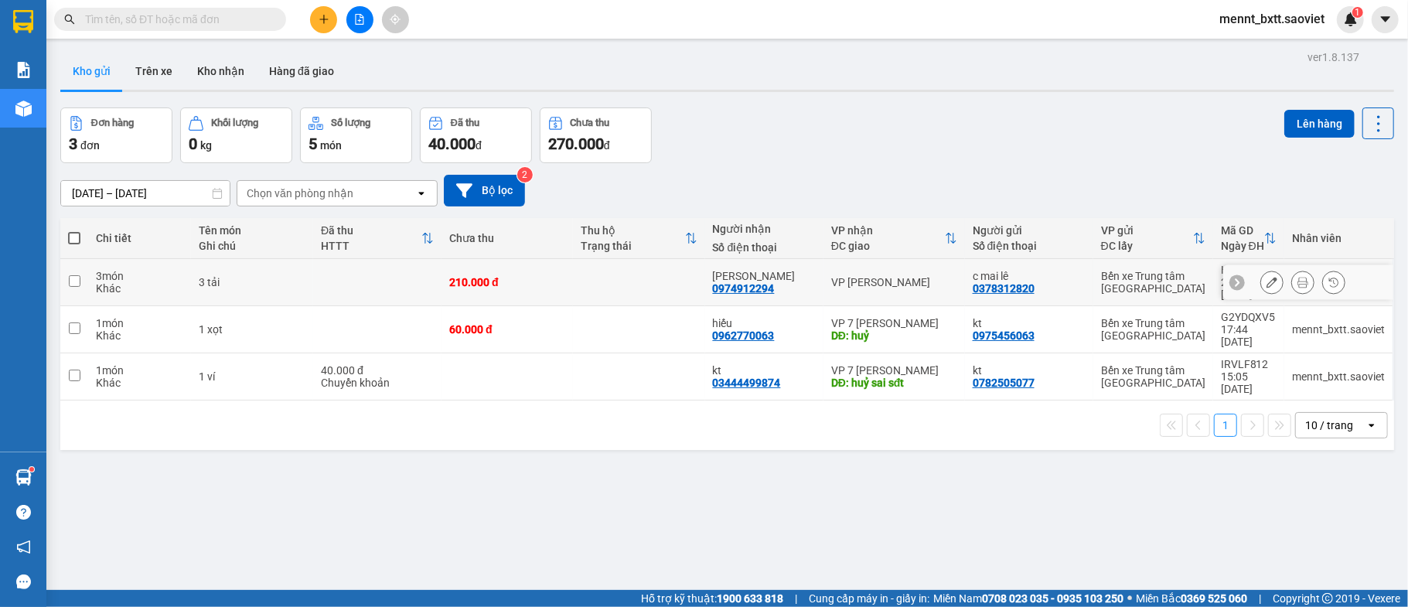
click at [607, 276] on td at bounding box center [638, 282] width 131 height 47
checkbox input "true"
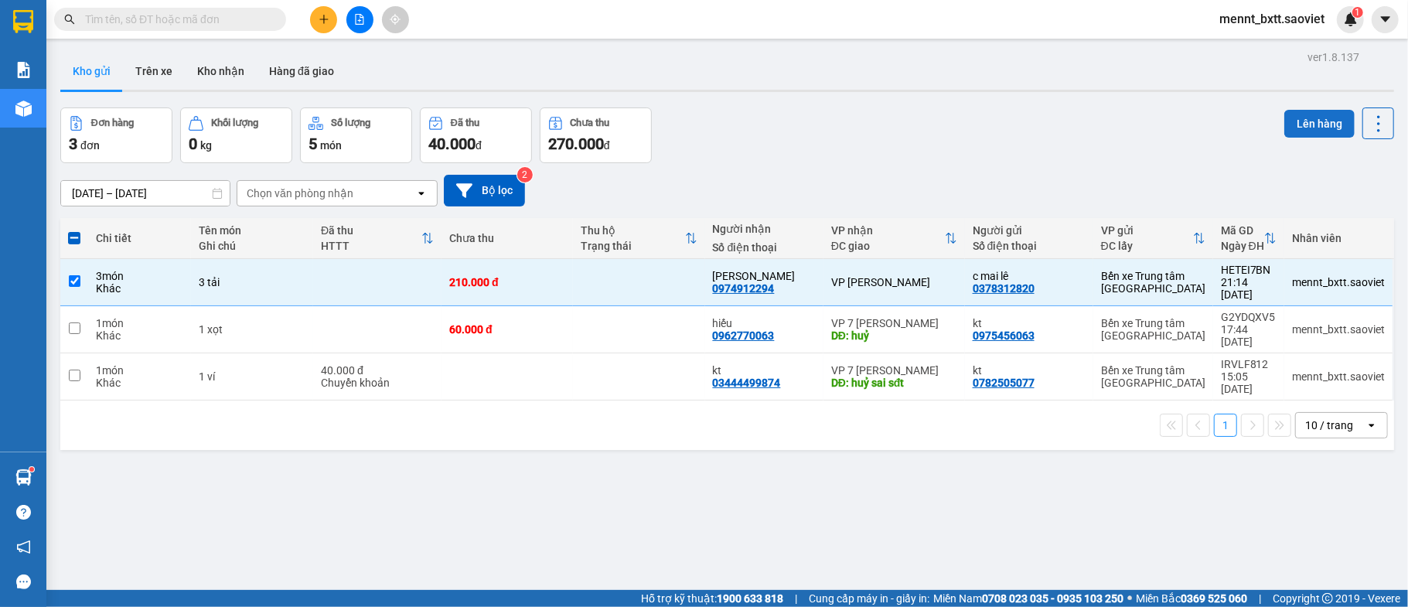
click at [1299, 115] on button "Lên hàng" at bounding box center [1319, 124] width 70 height 28
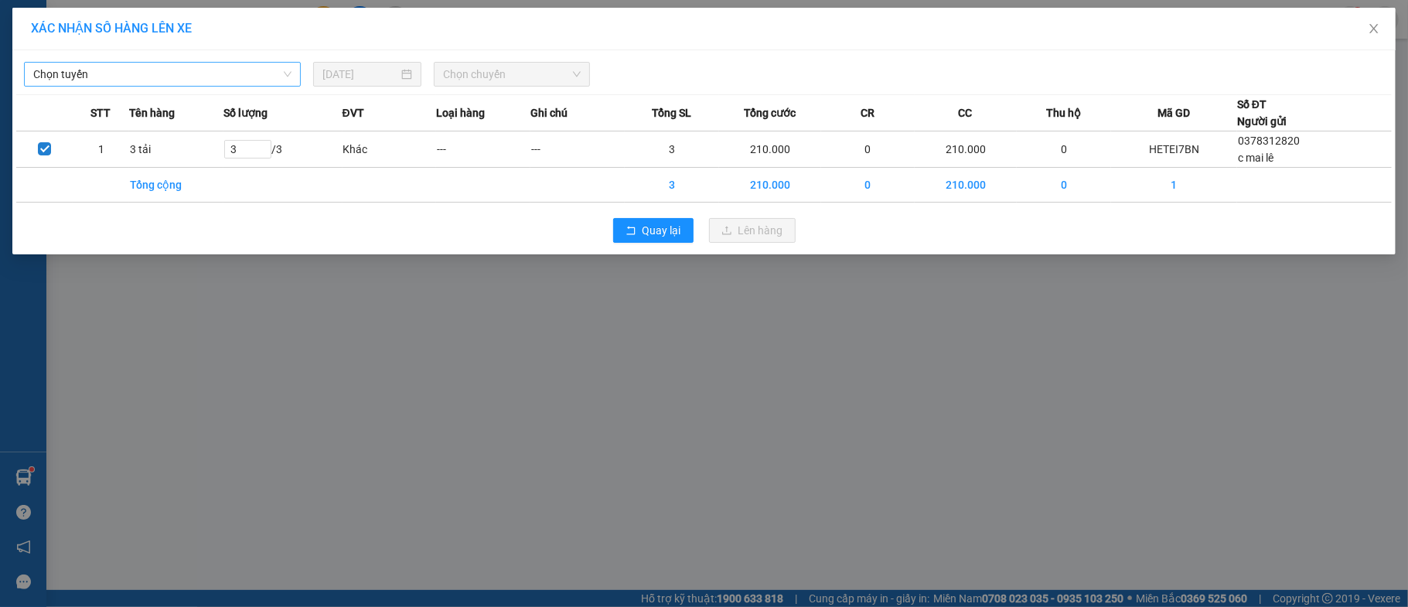
click at [230, 68] on span "Chọn tuyến" at bounding box center [162, 74] width 258 height 23
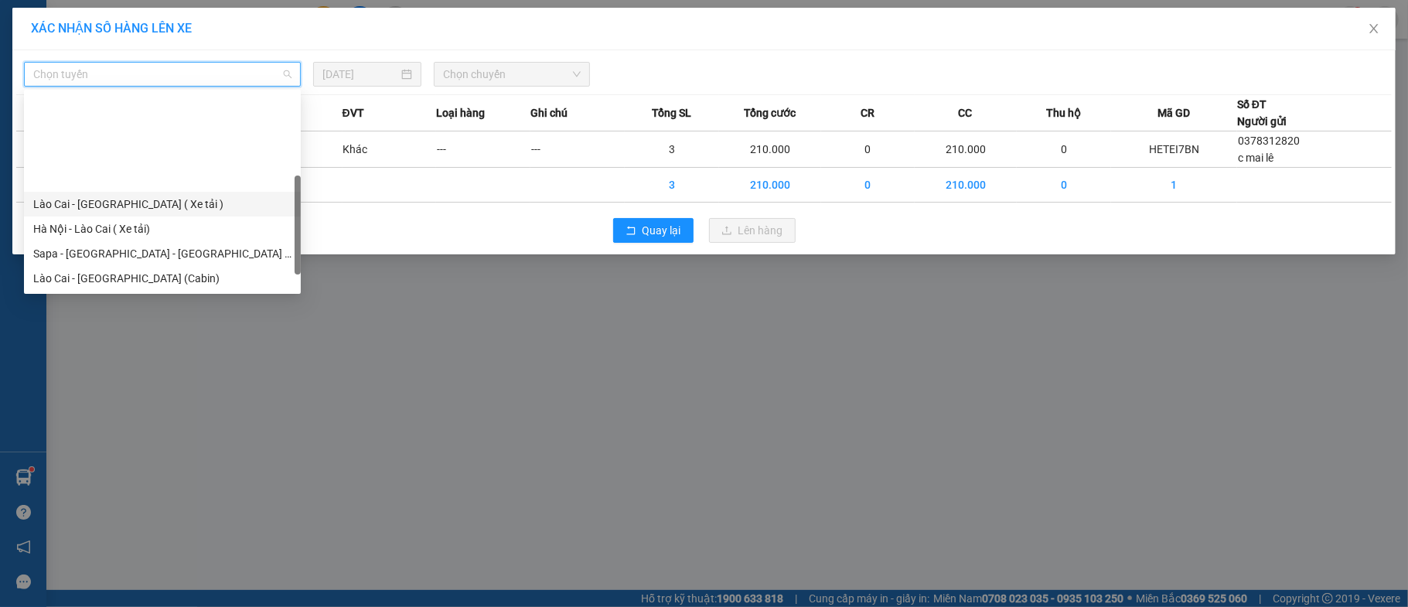
scroll to position [103, 0]
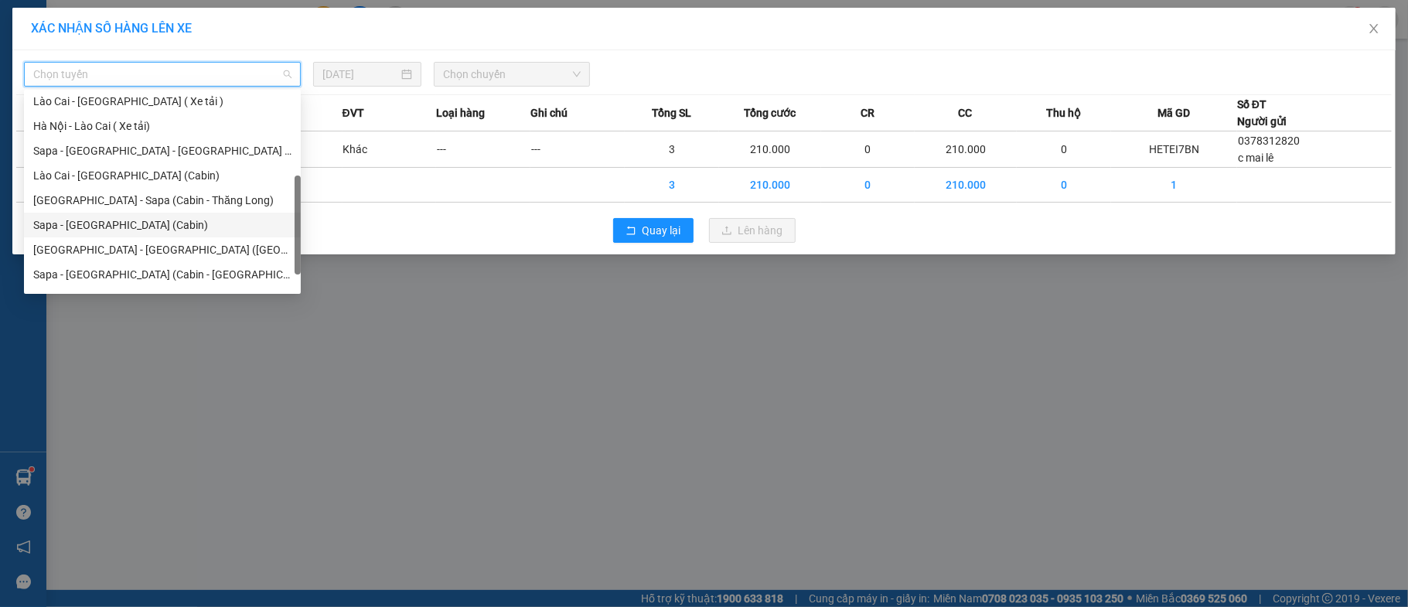
click at [181, 220] on div "Sapa - [GEOGRAPHIC_DATA] (Cabin)" at bounding box center [162, 224] width 258 height 17
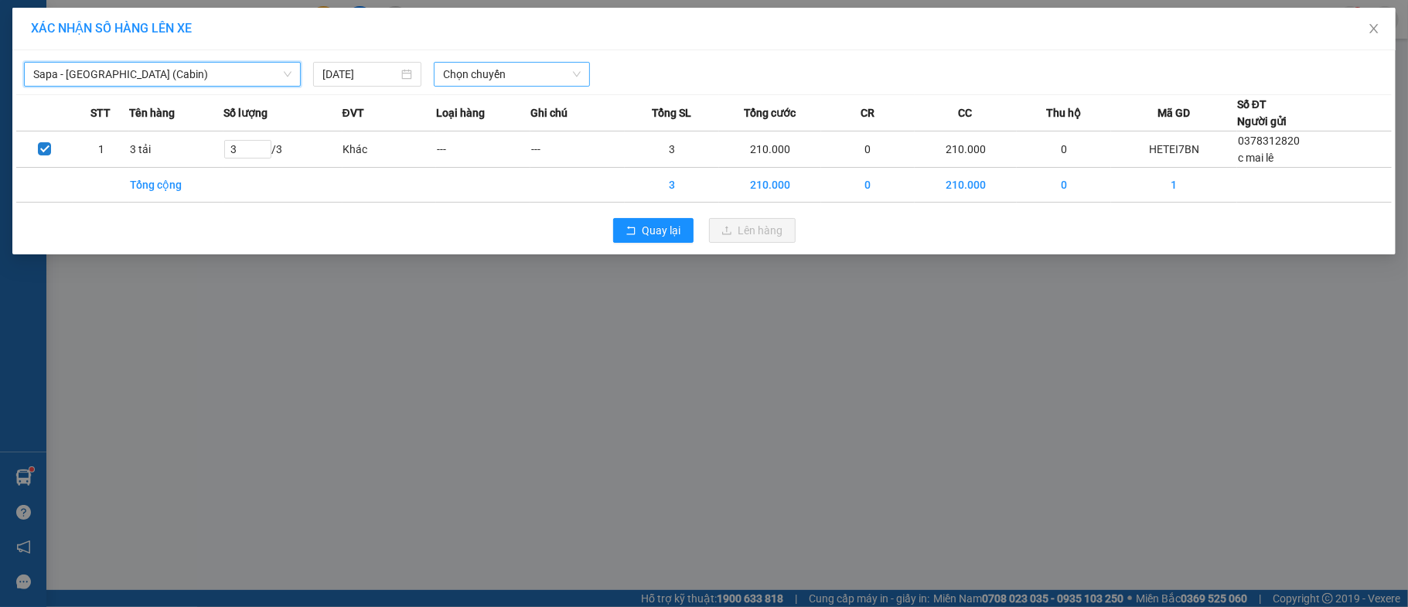
click at [446, 70] on span "Chọn chuyến" at bounding box center [512, 74] width 138 height 23
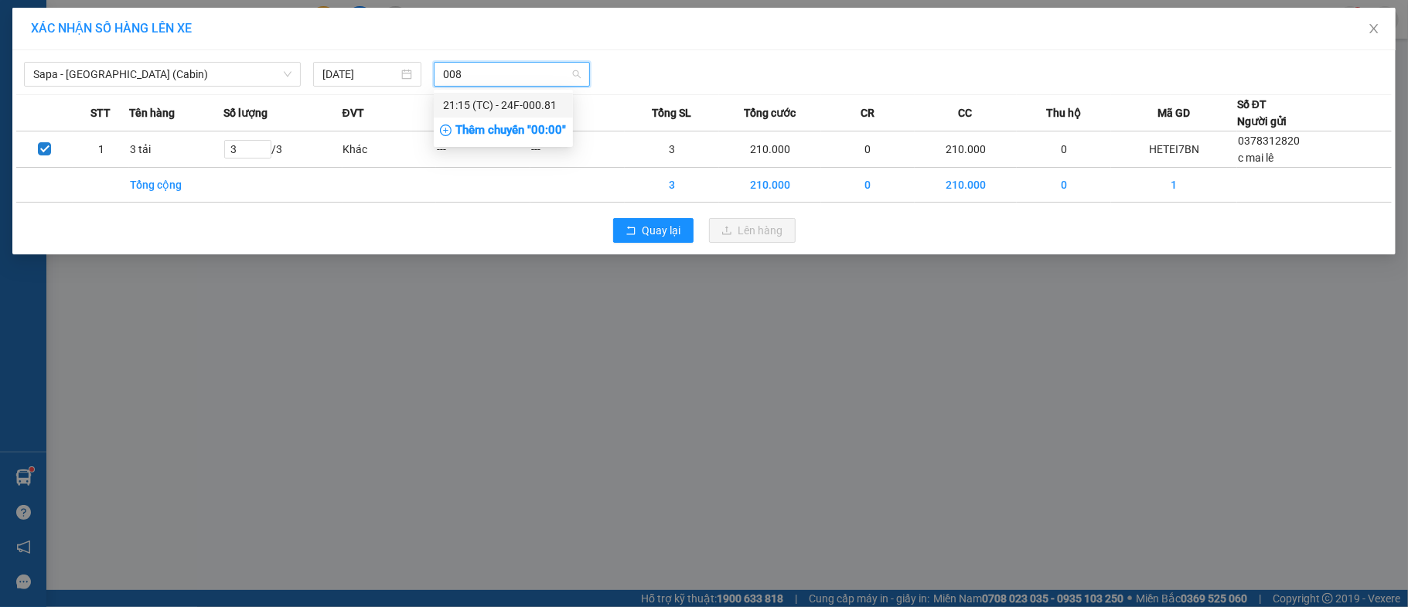
type input "0081"
click at [509, 102] on div "21:15 (TC) - 24F-000.81" at bounding box center [503, 105] width 121 height 17
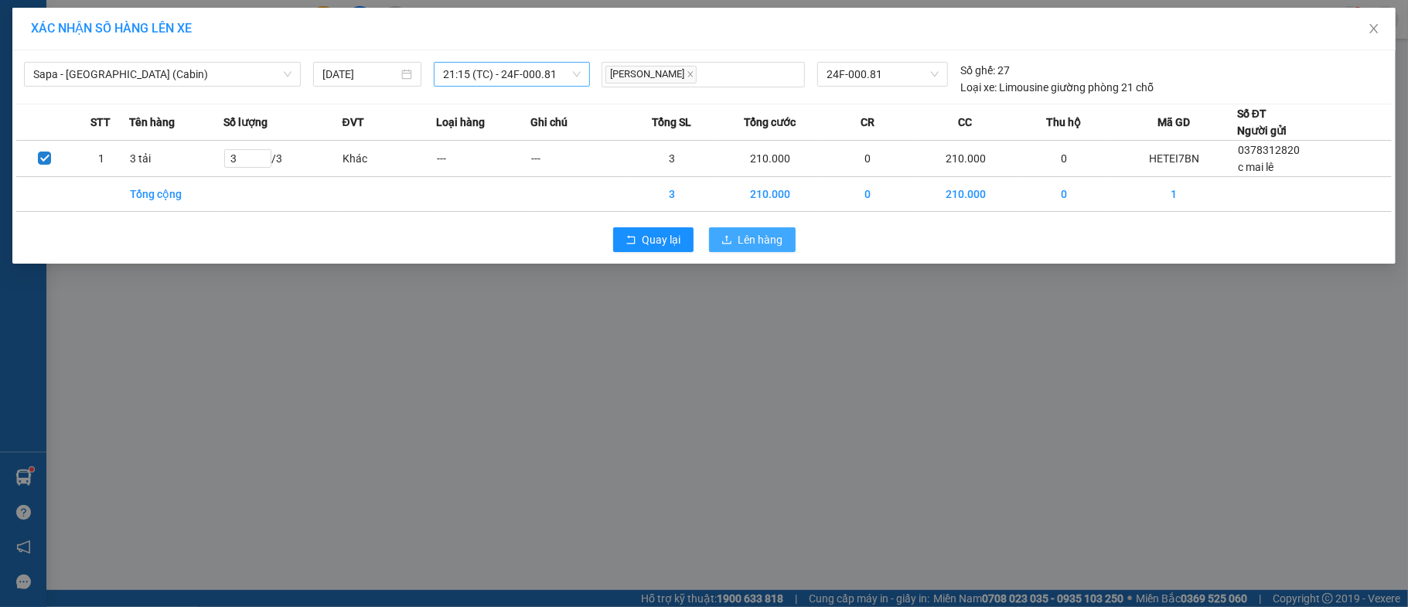
click at [750, 245] on span "Lên hàng" at bounding box center [760, 239] width 45 height 17
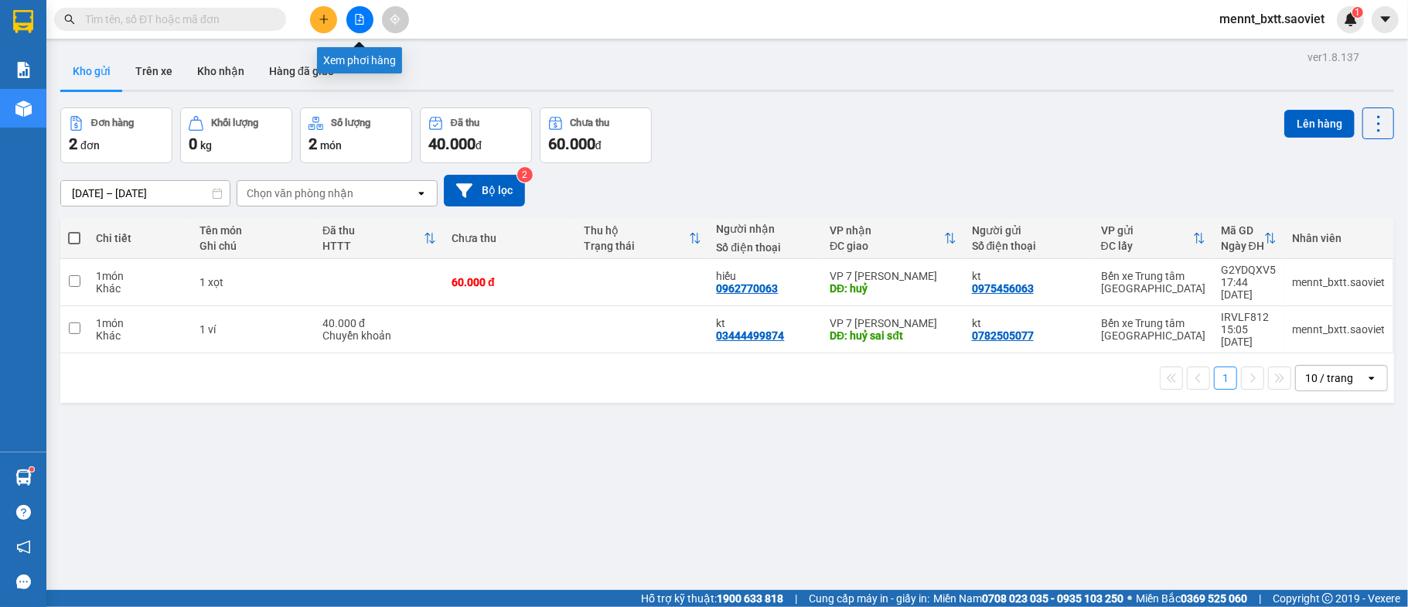
click at [359, 26] on button at bounding box center [359, 19] width 27 height 27
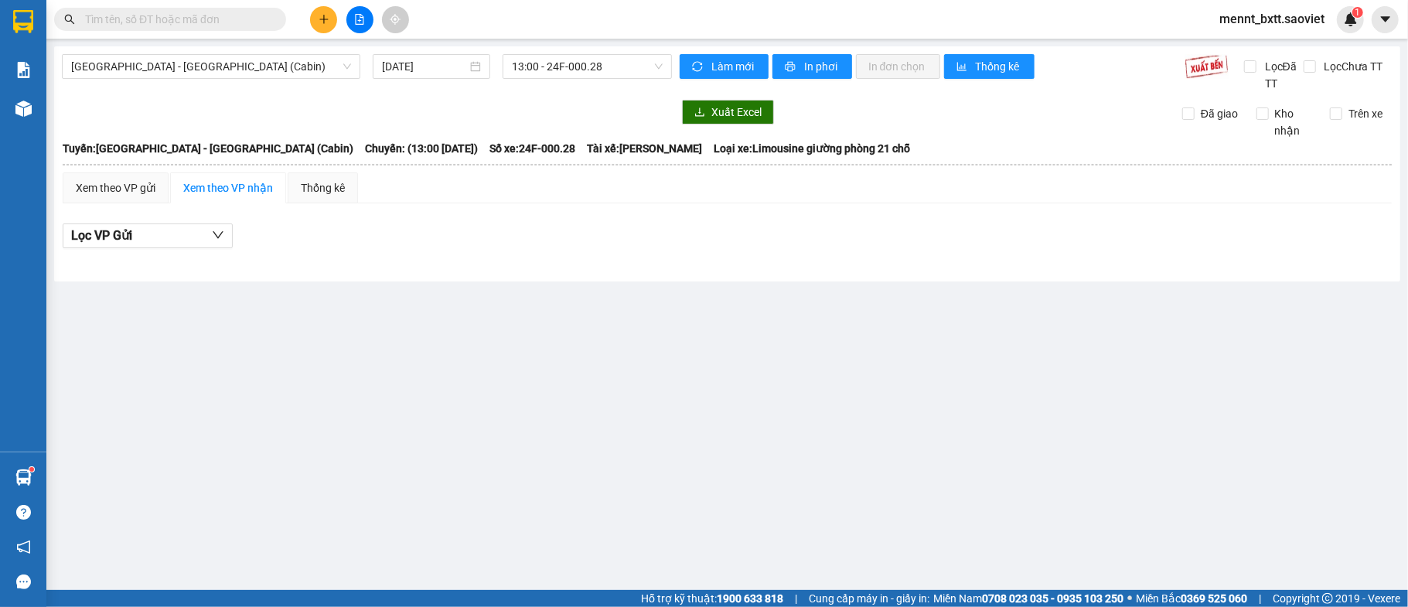
click at [356, 103] on div at bounding box center [367, 112] width 610 height 25
click at [397, 100] on div at bounding box center [367, 112] width 610 height 25
click at [909, 117] on div "Xuất Excel" at bounding box center [916, 112] width 475 height 25
click at [407, 104] on div at bounding box center [367, 112] width 610 height 25
